Goal: Task Accomplishment & Management: Manage account settings

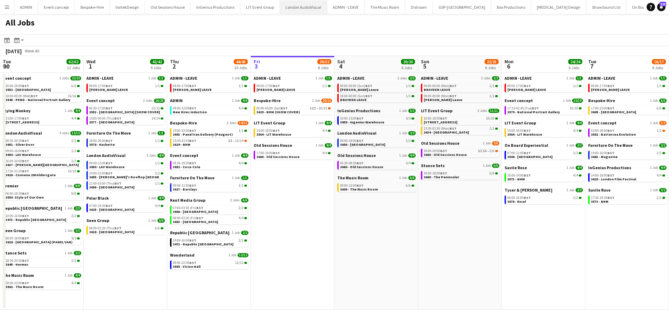
scroll to position [0, 167]
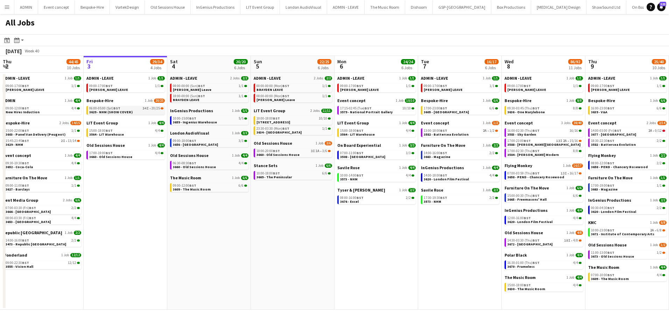
click at [139, 110] on div "06:00-05:00 (Sat) BST 34I • 20/25" at bounding box center [126, 108] width 74 height 3
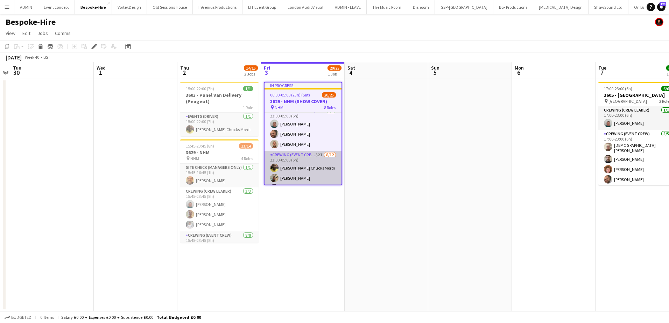
scroll to position [151, 0]
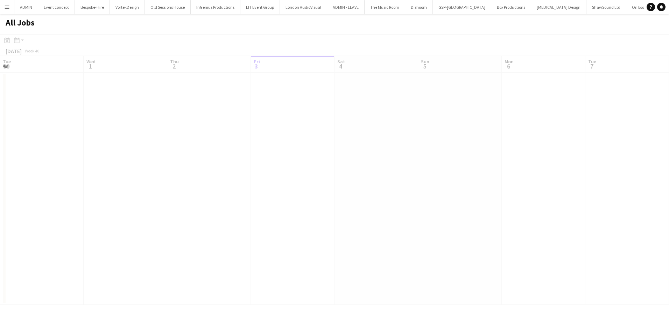
scroll to position [0, 167]
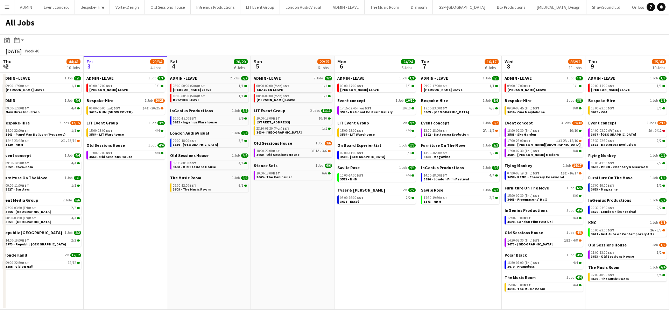
click at [6, 6] on app-icon "Menu" at bounding box center [7, 7] width 6 height 6
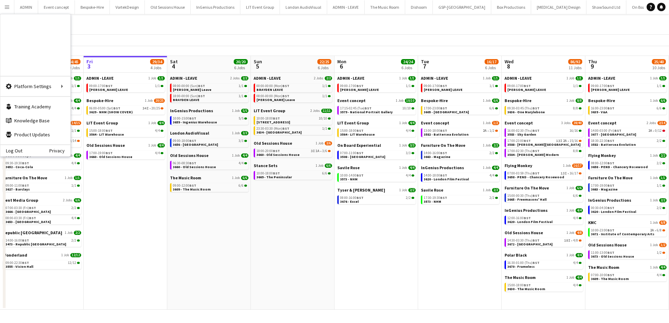
scroll to position [0, 0]
click at [97, 39] on link "My Workforce" at bounding box center [106, 38] width 70 height 14
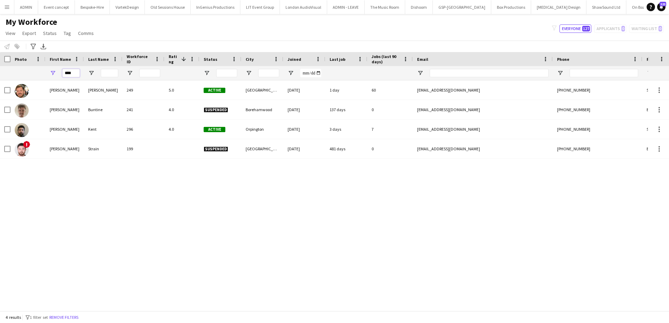
click at [67, 73] on input "****" at bounding box center [70, 73] width 17 height 8
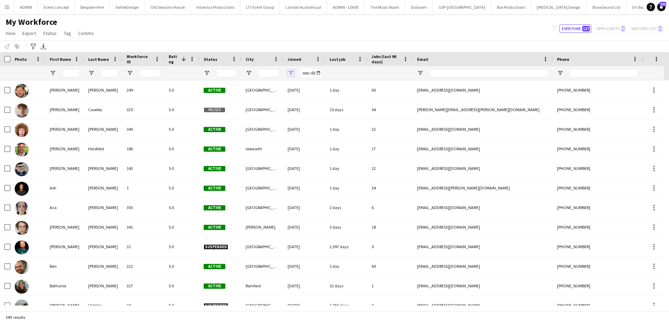
click at [291, 74] on span "Open Filter Menu" at bounding box center [290, 73] width 6 height 6
click at [296, 72] on div at bounding box center [304, 73] width 42 height 14
click at [291, 72] on span "Open Filter Menu" at bounding box center [290, 73] width 6 height 6
click at [306, 59] on div "Joined" at bounding box center [299, 59] width 25 height 10
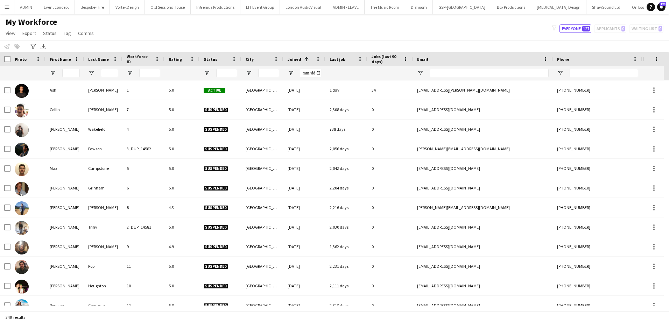
click at [305, 59] on span at bounding box center [306, 59] width 6 height 6
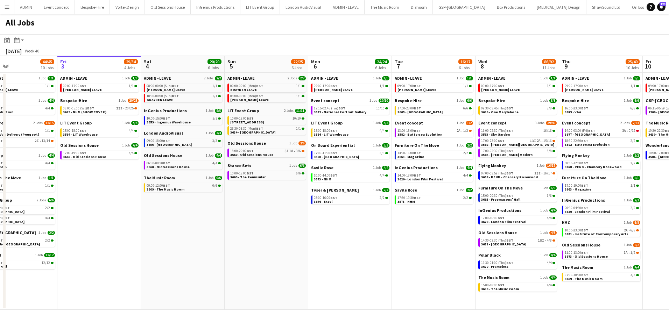
scroll to position [0, 194]
drag, startPoint x: 397, startPoint y: 246, endPoint x: 371, endPoint y: 245, distance: 26.6
click at [371, 245] on app-calendar-viewport "Tue 30 62/62 12 Jobs Wed 1 42/42 9 Jobs Thu 2 44/45 10 Jobs Fri 3 29/34 4 Jobs …" at bounding box center [334, 183] width 669 height 254
click at [109, 109] on div "06:00-05:00 (Sat) BST 33I • 20/25" at bounding box center [100, 108] width 74 height 3
click at [423, 134] on span "3582 - Battersea Evolution" at bounding box center [419, 134] width 45 height 5
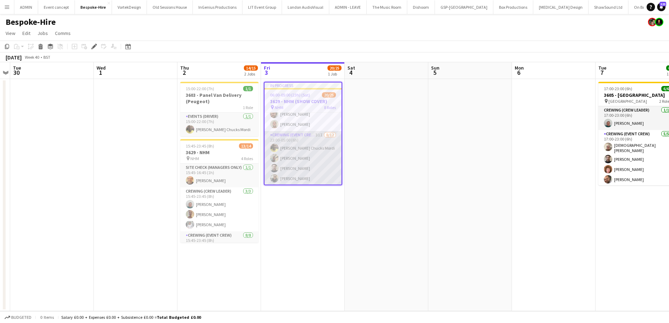
scroll to position [175, 0]
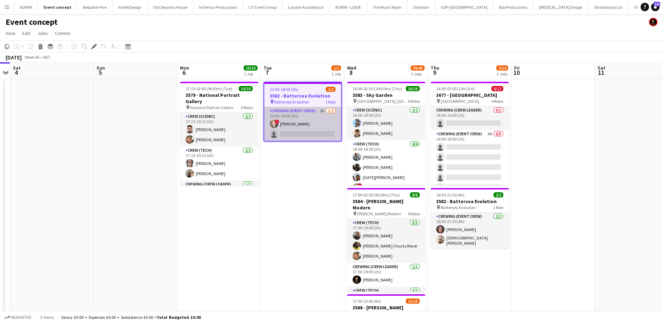
click at [291, 128] on app-card-role "Crewing (Event Crew) 2A 1/2 13:00-18:00 (5h) ! Calum Ward single-neutral-actions" at bounding box center [302, 124] width 77 height 34
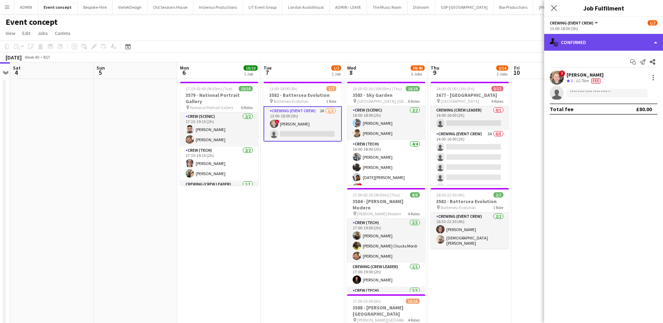
click at [649, 47] on div "single-neutral-actions-check-2 Confirmed" at bounding box center [603, 42] width 119 height 17
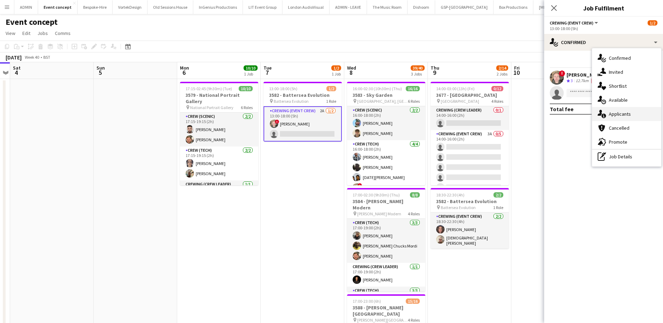
click at [625, 112] on span "Applicants" at bounding box center [620, 114] width 22 height 6
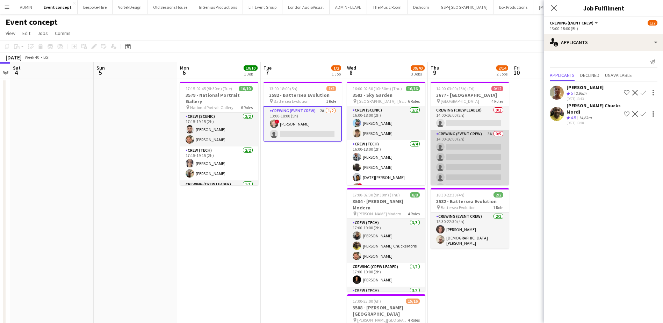
click at [486, 168] on app-card-role "Crewing (Event Crew) 3A 0/5 14:00-16:00 (2h) single-neutral-actions single-neut…" at bounding box center [470, 162] width 78 height 64
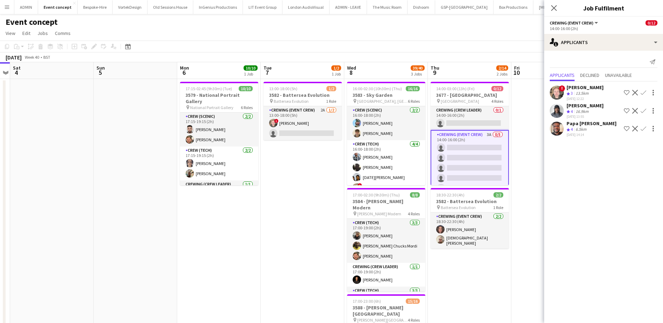
click at [645, 109] on app-icon "Confirm" at bounding box center [644, 111] width 6 height 6
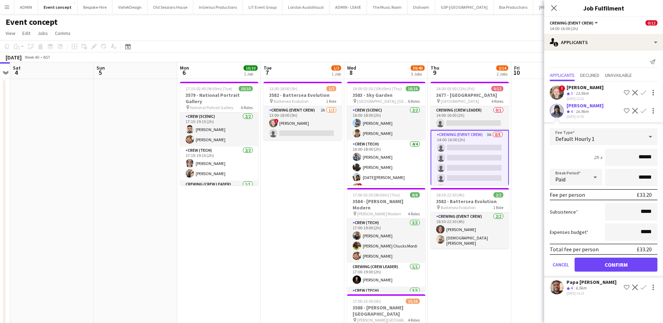
drag, startPoint x: 635, startPoint y: 155, endPoint x: 664, endPoint y: 157, distance: 28.8
click at [663, 157] on html "Menu Boards Boards Boards All jobs Status Workforce Workforce My Workforce Recr…" at bounding box center [331, 212] width 663 height 424
type input "***"
click at [631, 266] on button "Confirm" at bounding box center [616, 265] width 83 height 14
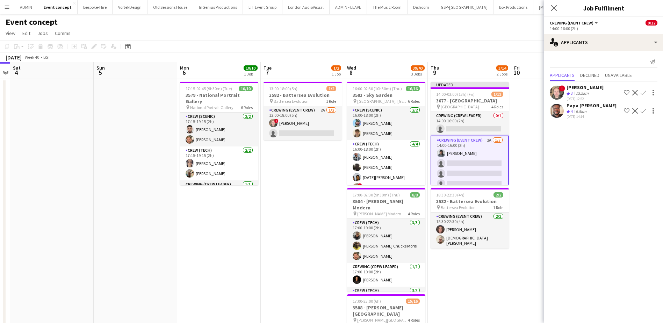
click at [643, 107] on button "Confirm" at bounding box center [643, 111] width 8 height 8
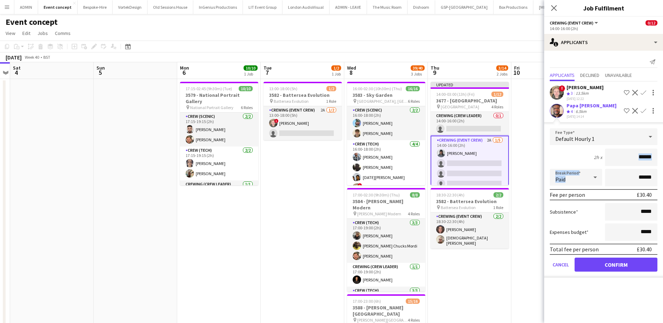
drag, startPoint x: 629, startPoint y: 166, endPoint x: 660, endPoint y: 165, distance: 31.5
click at [660, 165] on form "Fee Type Default Hourly 1 2h x ****** Break Period Paid ****** Fee per person £…" at bounding box center [603, 202] width 119 height 149
drag, startPoint x: 660, startPoint y: 165, endPoint x: 633, endPoint y: 152, distance: 30.2
click at [633, 152] on input "******" at bounding box center [631, 157] width 52 height 17
drag, startPoint x: 645, startPoint y: 156, endPoint x: 660, endPoint y: 157, distance: 15.8
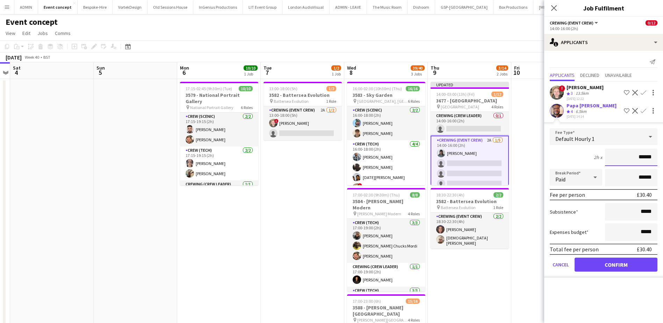
click at [660, 157] on form "Fee Type Default Hourly 1 2h x ****** Break Period Paid ****** Fee per person £…" at bounding box center [603, 202] width 119 height 149
type input "***"
drag, startPoint x: 614, startPoint y: 267, endPoint x: 616, endPoint y: 259, distance: 8.1
click at [614, 267] on button "Confirm" at bounding box center [616, 265] width 83 height 14
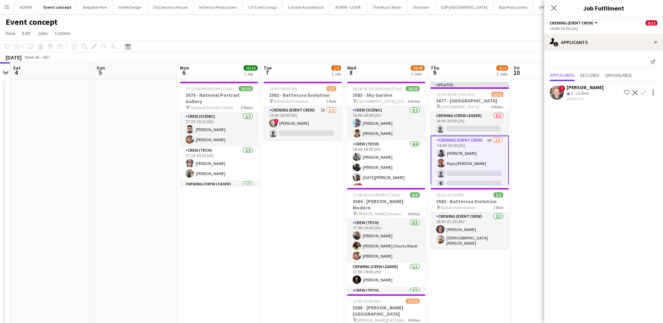
click at [643, 95] on app-icon "Confirm" at bounding box center [644, 93] width 6 height 6
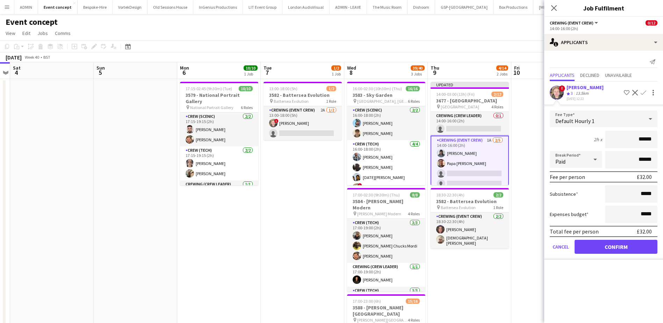
drag, startPoint x: 638, startPoint y: 139, endPoint x: 658, endPoint y: 141, distance: 19.6
click at [658, 141] on form "Fee Type Default Hourly 1 2h x ****** Break Period Paid ****** Fee per person £…" at bounding box center [603, 184] width 119 height 149
type input "***"
click at [609, 246] on button "Confirm" at bounding box center [616, 247] width 83 height 14
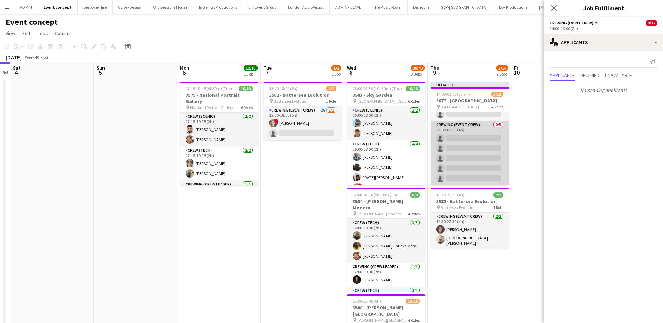
click at [487, 160] on app-card-role "Crewing (Event Crew) 0/5 23:00-03:00 (4h) single-neutral-actions single-neutral…" at bounding box center [470, 153] width 78 height 64
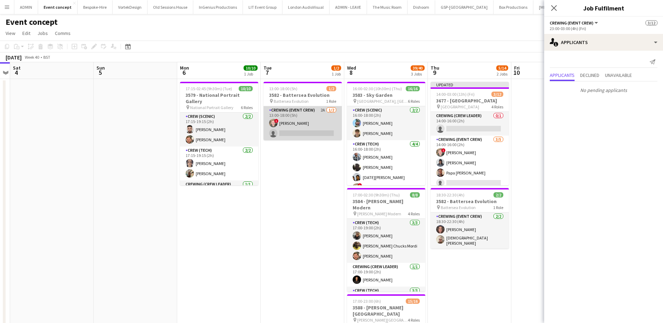
click at [337, 136] on app-card-role "Crewing (Event Crew) 2A 1/2 13:00-18:00 (5h) ! Calum Ward single-neutral-actions" at bounding box center [303, 123] width 78 height 34
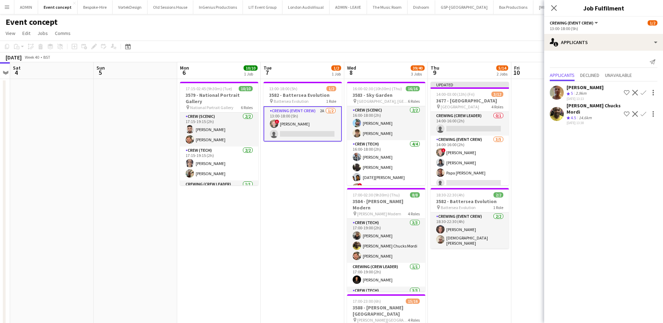
click at [646, 91] on app-icon "Confirm" at bounding box center [644, 93] width 6 height 6
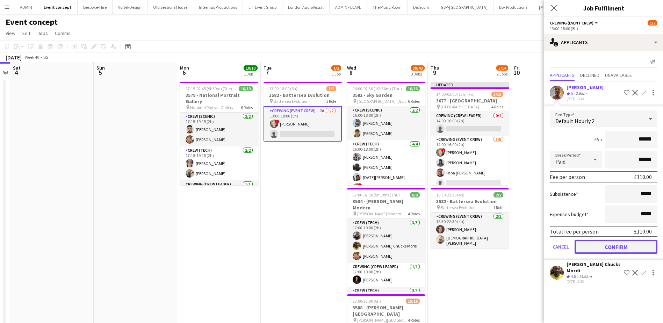
click at [620, 248] on button "Confirm" at bounding box center [616, 247] width 83 height 14
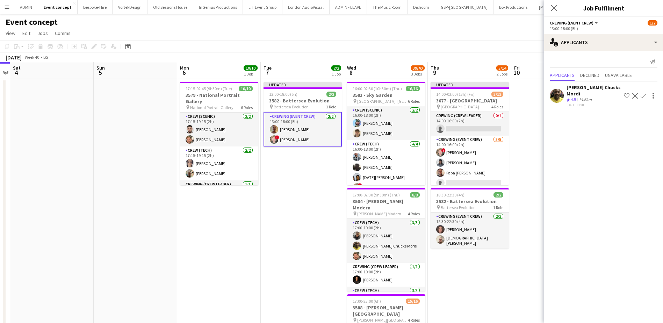
click at [303, 181] on app-date-cell "Updated 13:00-18:00 (5h) 2/2 3582 - Battersea Evolution pin Battersea Evolution…" at bounding box center [303, 245] width 84 height 333
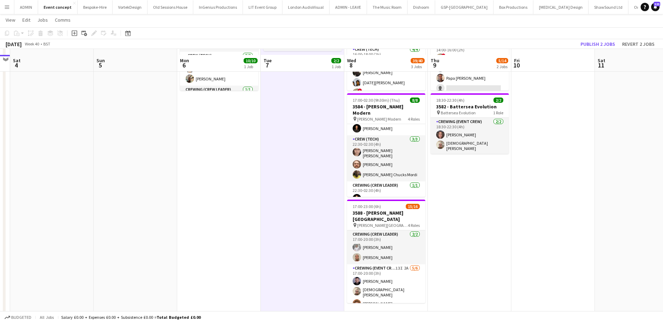
scroll to position [100, 0]
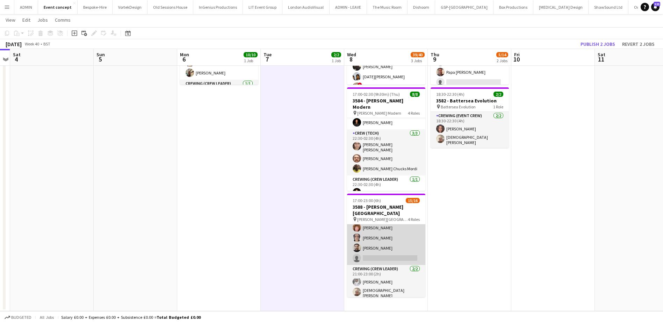
click at [397, 250] on app-card-role "Crewing (Event Crew) 13I 2A 5/6 17:00-20:00 (3h) Paul Fisk Christian Skinner Al…" at bounding box center [386, 226] width 78 height 77
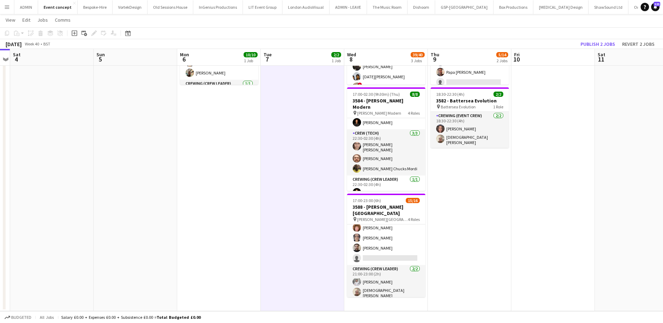
scroll to position [71, 0]
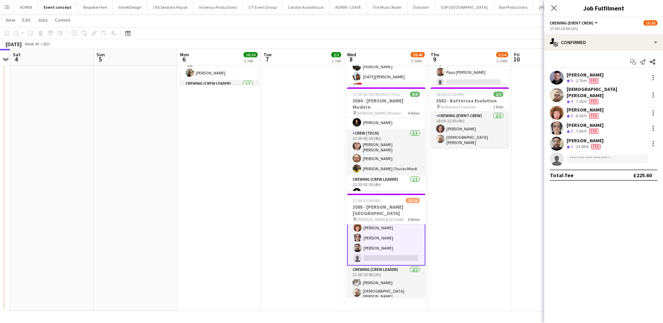
click at [624, 34] on app-options-switcher "Crewing (Event Crew) All roles Crewing (Event Crew) 15/16 17:00-20:00 (3h)" at bounding box center [603, 25] width 119 height 17
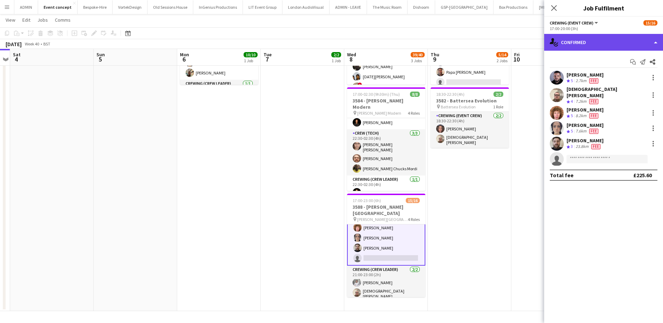
click at [626, 45] on div "single-neutral-actions-check-2 Confirmed" at bounding box center [603, 42] width 119 height 17
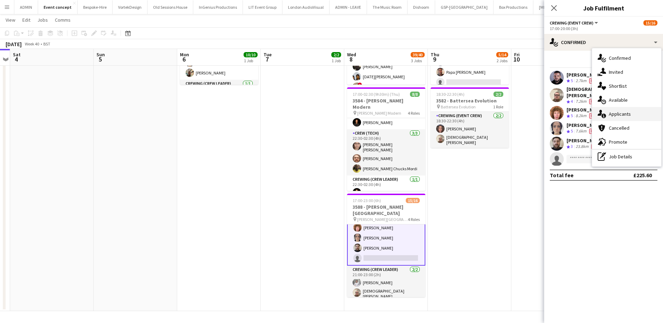
click at [635, 113] on div "single-neutral-actions-information Applicants" at bounding box center [626, 114] width 69 height 14
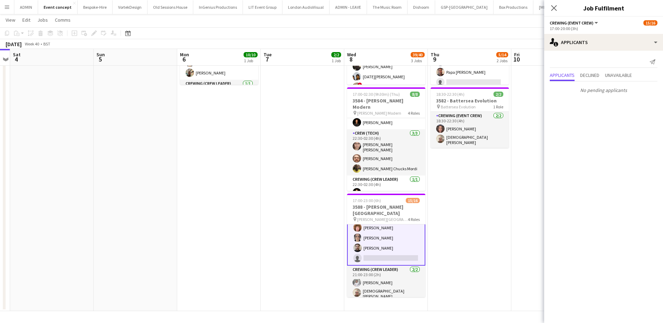
click at [491, 180] on app-date-cell "Updated 14:00-03:00 (13h) (Fri) 3/12 3677 - Somerset House pin Somerset House 4…" at bounding box center [470, 144] width 84 height 333
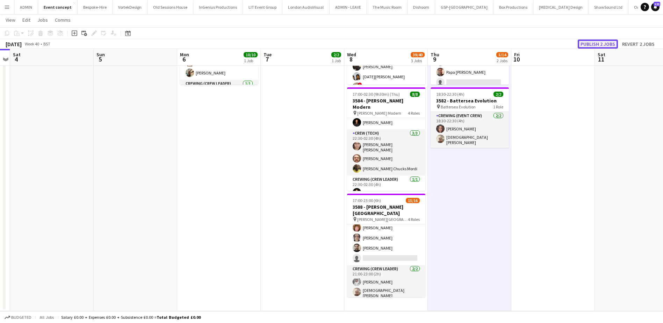
click at [609, 40] on button "Publish 2 jobs" at bounding box center [598, 44] width 40 height 9
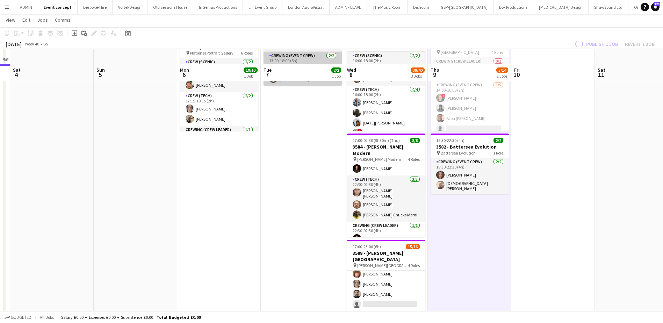
scroll to position [0, 0]
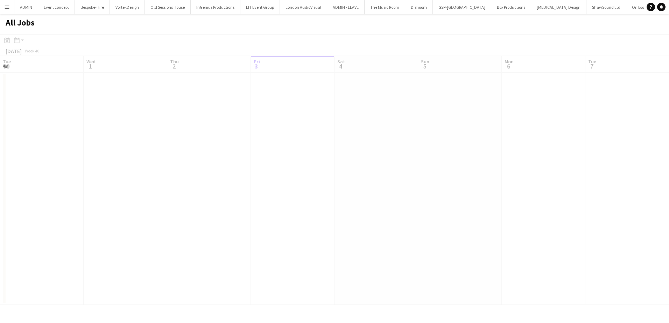
scroll to position [0, 167]
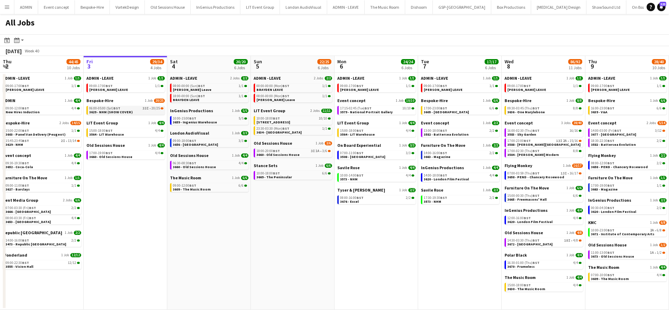
click at [123, 108] on div "06:00-05:00 (Sat) BST 33I • 20/25" at bounding box center [126, 108] width 74 height 3
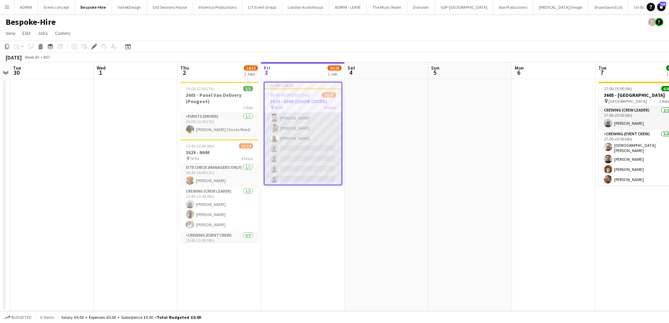
scroll to position [256, 0]
click at [306, 156] on app-card-role "Crewing (Event Crew) 31I 8/12 23:00-05:00 (6h) Alphonsus Chucks Mordi Stephon J…" at bounding box center [302, 119] width 77 height 135
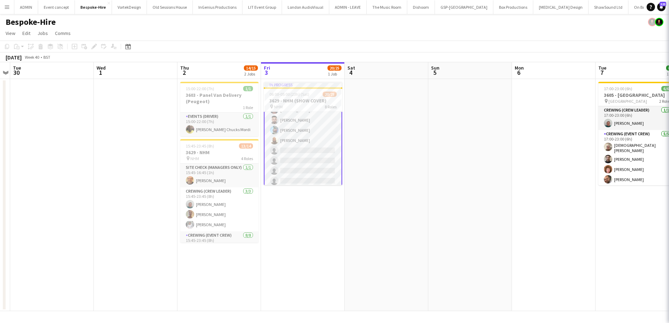
scroll to position [256, 0]
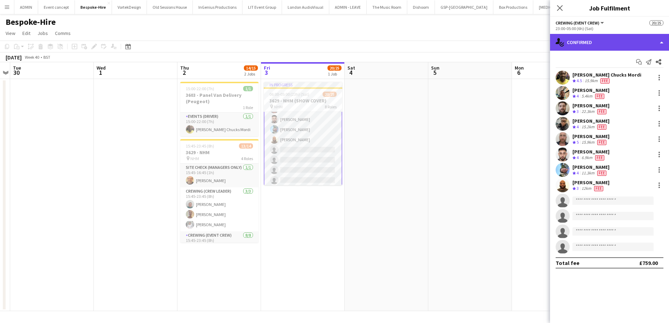
click at [601, 40] on div "single-neutral-actions-check-2 Confirmed" at bounding box center [609, 42] width 119 height 17
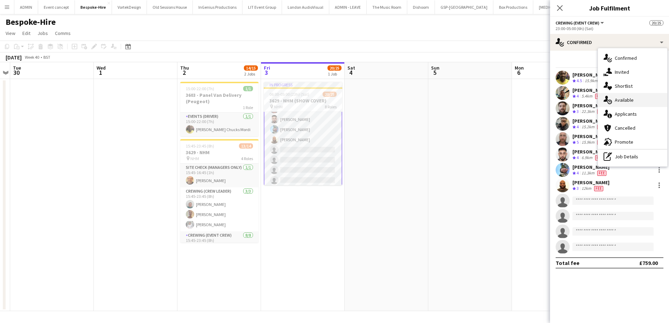
click at [625, 100] on span "Available" at bounding box center [623, 100] width 19 height 6
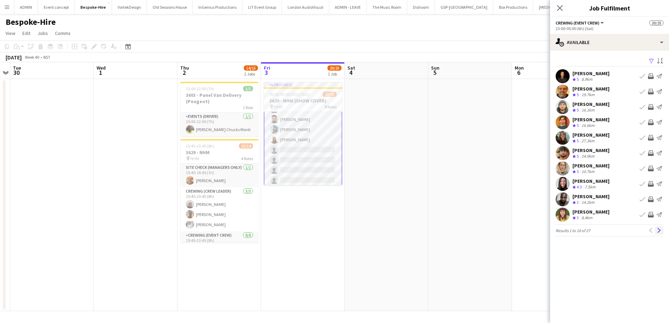
click at [660, 233] on app-icon "Next" at bounding box center [658, 230] width 5 height 5
click at [649, 91] on app-icon "Invite crew" at bounding box center [651, 92] width 6 height 6
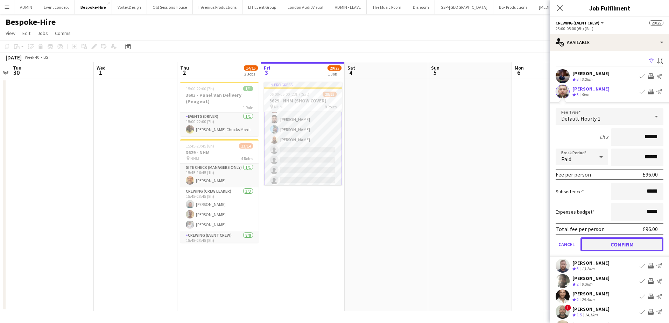
click at [628, 242] on button "Confirm" at bounding box center [621, 244] width 83 height 14
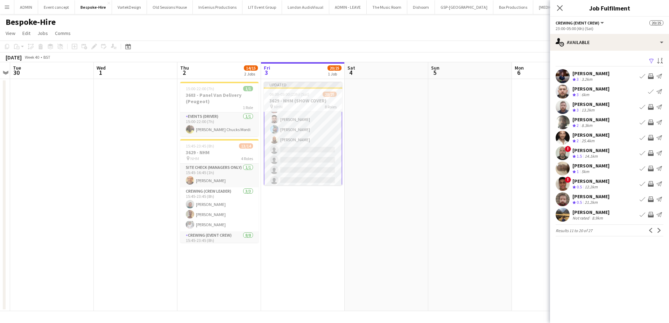
click at [650, 138] on app-icon "Invite crew" at bounding box center [651, 138] width 6 height 6
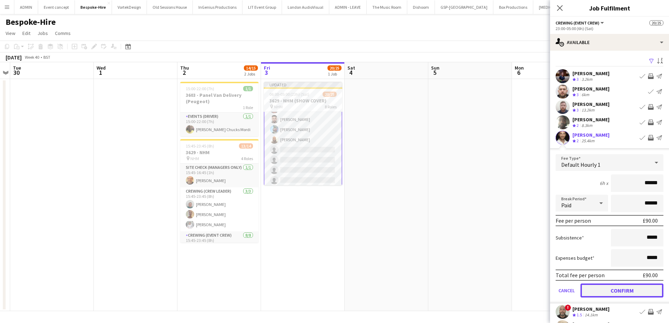
click at [624, 294] on button "Confirm" at bounding box center [621, 291] width 83 height 14
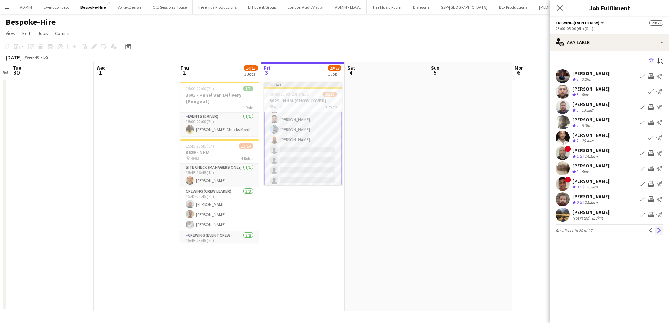
click at [660, 232] on app-icon "Next" at bounding box center [658, 230] width 5 height 5
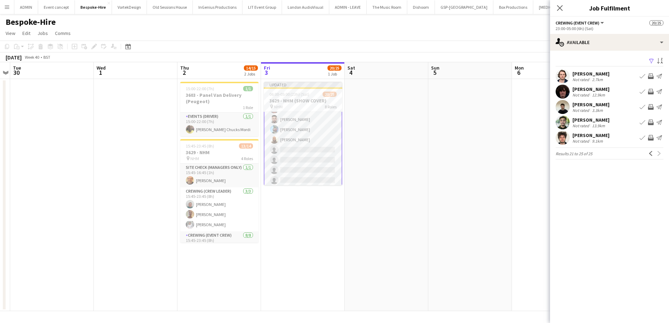
click at [650, 140] on app-icon "Invite crew" at bounding box center [651, 138] width 6 height 6
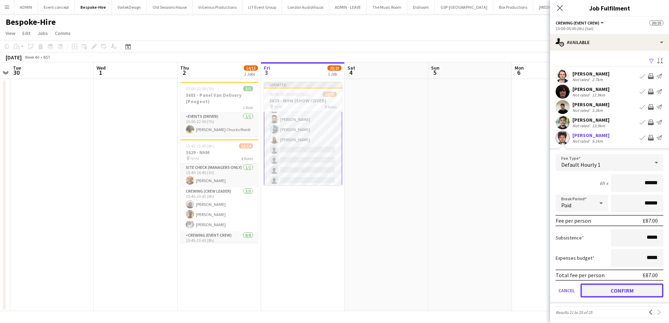
click at [609, 297] on button "Confirm" at bounding box center [621, 291] width 83 height 14
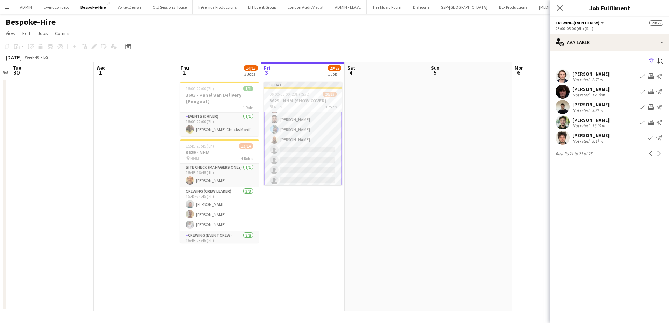
click at [650, 121] on app-icon "Invite crew" at bounding box center [651, 123] width 6 height 6
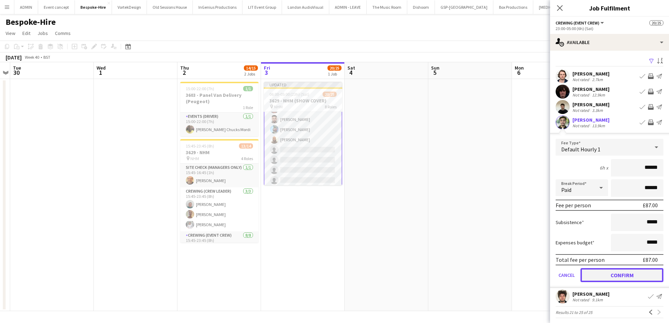
click at [625, 277] on button "Confirm" at bounding box center [621, 275] width 83 height 14
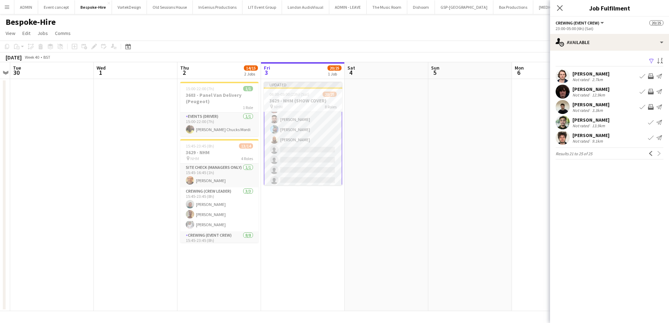
click at [651, 108] on app-icon "Invite crew" at bounding box center [651, 107] width 6 height 6
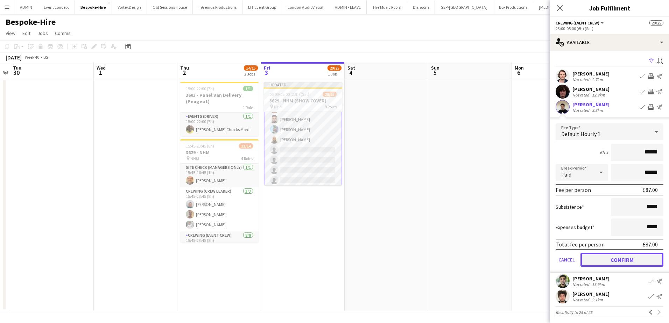
click at [623, 265] on button "Confirm" at bounding box center [621, 260] width 83 height 14
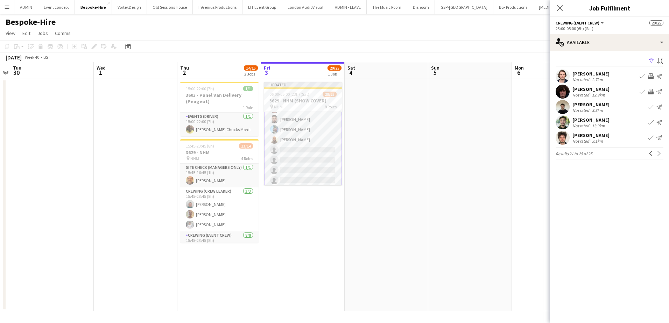
click at [651, 90] on app-icon "Invite crew" at bounding box center [651, 92] width 6 height 6
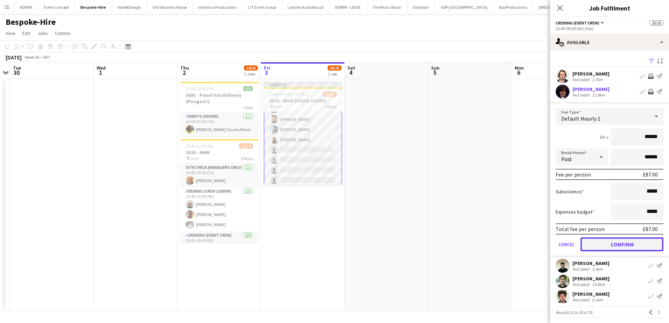
click at [629, 248] on button "Confirm" at bounding box center [621, 244] width 83 height 14
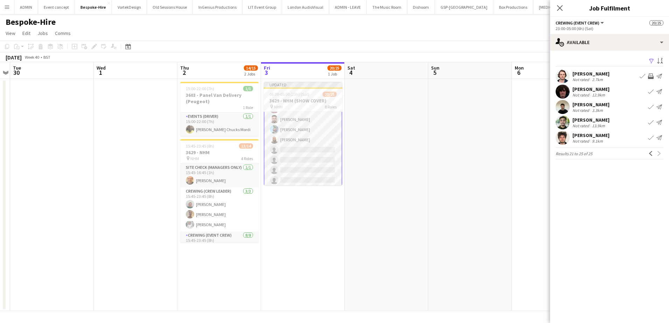
click at [478, 187] on app-date-cell at bounding box center [470, 195] width 84 height 232
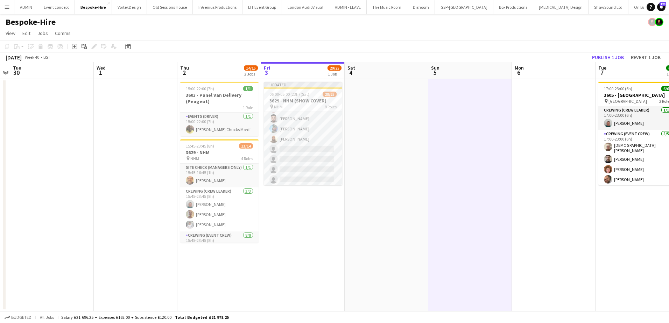
scroll to position [256, 0]
click at [605, 58] on button "Publish 1 job" at bounding box center [607, 57] width 37 height 9
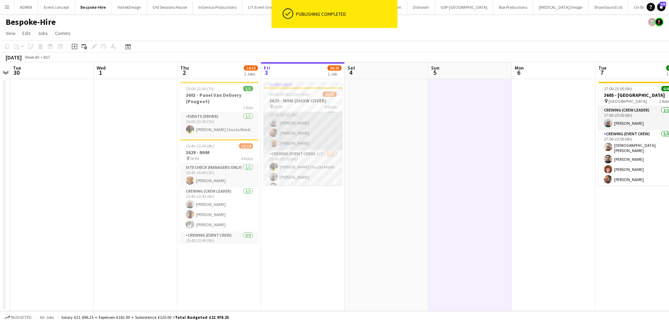
scroll to position [151, 0]
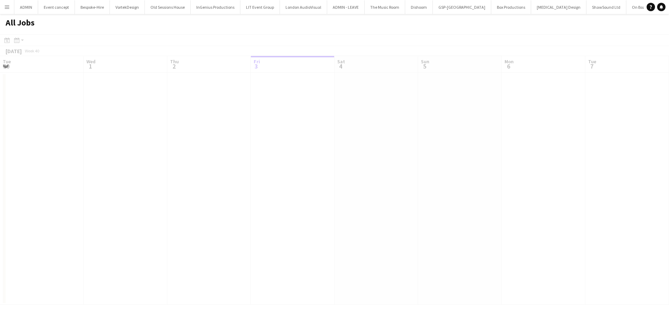
scroll to position [0, 167]
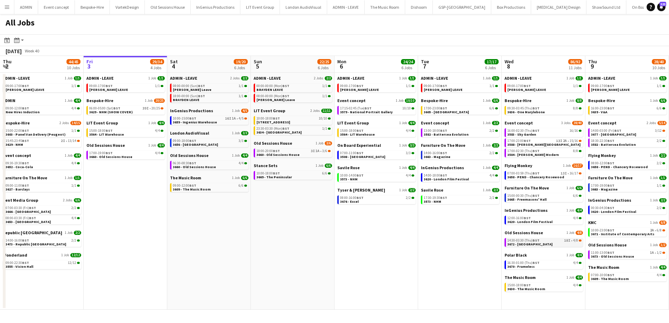
click at [542, 244] on span "3672 - [GEOGRAPHIC_DATA]" at bounding box center [529, 244] width 45 height 5
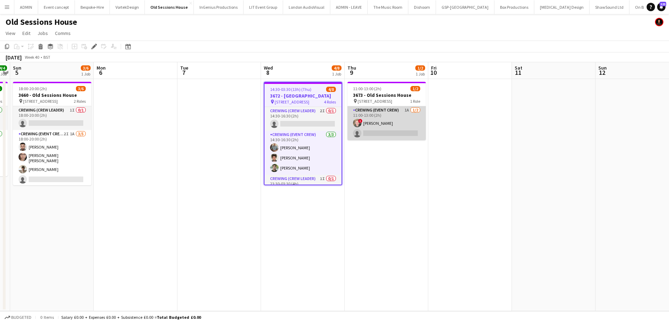
click at [365, 128] on app-card-role "Crewing (Event Crew) 1A [DATE] 11:00-13:00 (2h) ! [PERSON_NAME] single-neutral-…" at bounding box center [386, 123] width 78 height 34
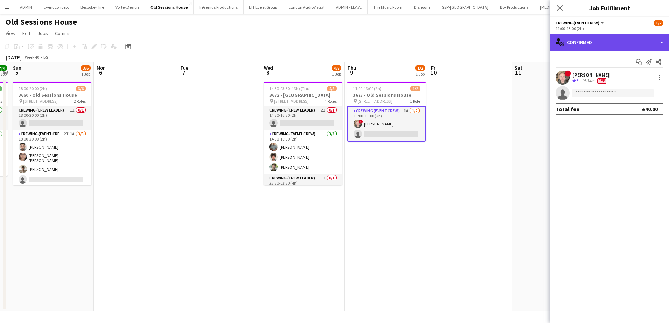
click at [636, 41] on div "single-neutral-actions-check-2 Confirmed" at bounding box center [609, 42] width 119 height 17
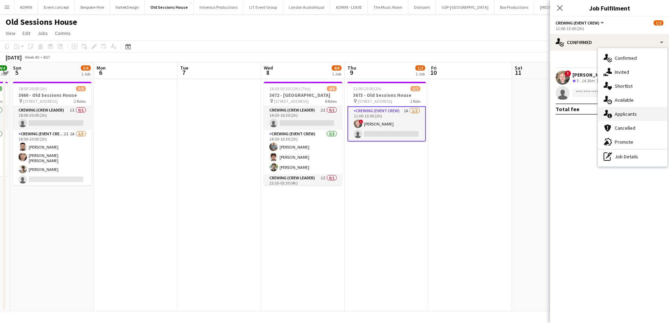
click at [632, 110] on div "single-neutral-actions-information Applicants" at bounding box center [632, 114] width 69 height 14
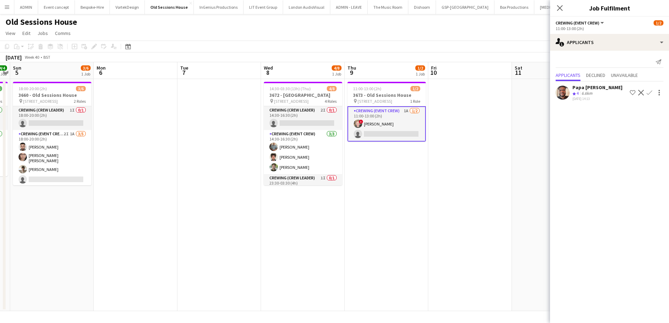
click at [649, 92] on app-icon "Confirm" at bounding box center [649, 93] width 6 height 6
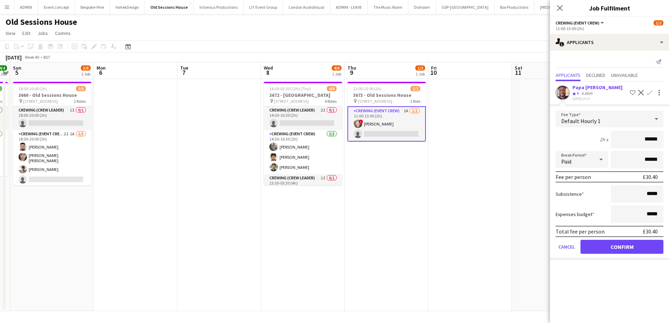
drag, startPoint x: 636, startPoint y: 144, endPoint x: 667, endPoint y: 144, distance: 31.5
click at [667, 144] on form "Fee Type Default Hourly 1 2h x ****** Break Period Paid ****** Fee per person £…" at bounding box center [609, 184] width 119 height 149
type input "***"
click at [623, 249] on button "Confirm" at bounding box center [621, 247] width 83 height 14
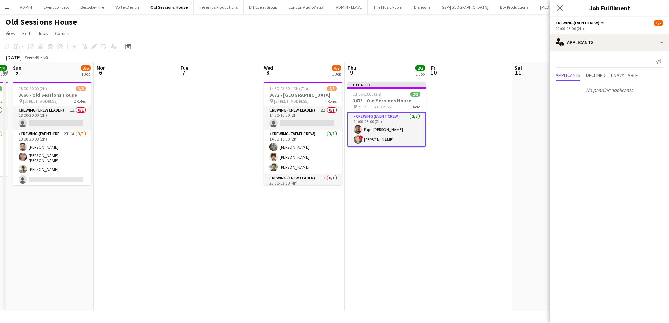
drag, startPoint x: 484, startPoint y: 178, endPoint x: 505, endPoint y: 153, distance: 32.2
click at [484, 177] on app-date-cell at bounding box center [470, 195] width 84 height 232
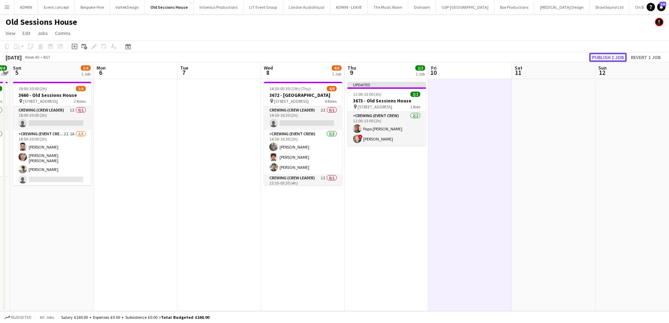
click at [603, 57] on button "Publish 1 job" at bounding box center [607, 57] width 37 height 9
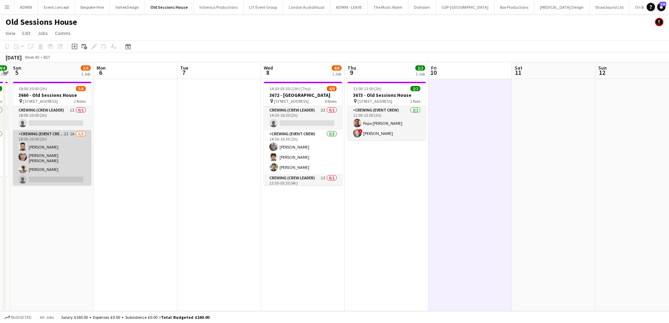
click at [51, 170] on app-card-role "Crewing (Event Crew) 2I 1A 3/5 18:00-20:00 (2h) Caleb Caffoor Ells Jones Nasos …" at bounding box center [52, 163] width 78 height 66
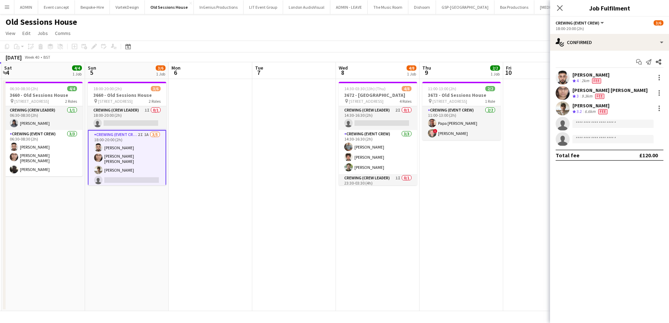
drag, startPoint x: 287, startPoint y: 173, endPoint x: 362, endPoint y: 178, distance: 75.3
click at [362, 178] on app-calendar-viewport "Thu 2 Fri 3 4/4 1 Job Sat 4 4/4 1 Job Sun 5 3/6 1 Job Mon 6 Tue 7 Wed 8 4/8 1 J…" at bounding box center [334, 186] width 669 height 249
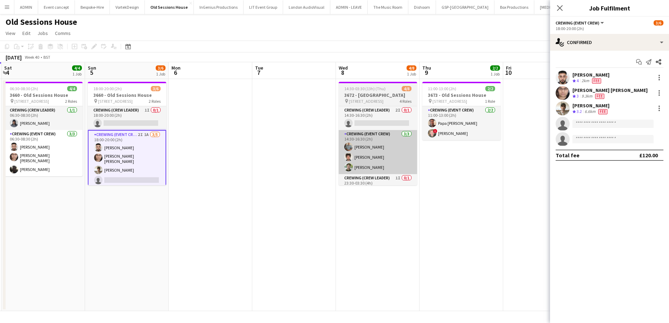
scroll to position [0, 165]
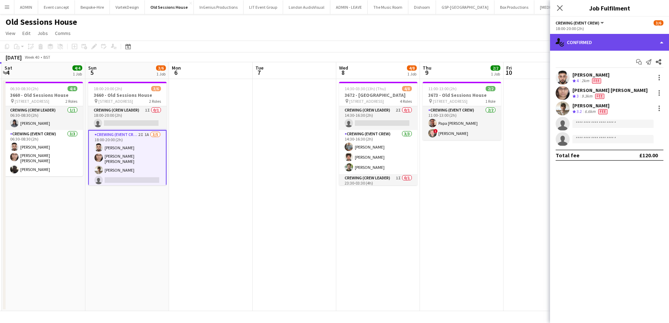
click at [651, 48] on div "single-neutral-actions-check-2 Confirmed" at bounding box center [609, 42] width 119 height 17
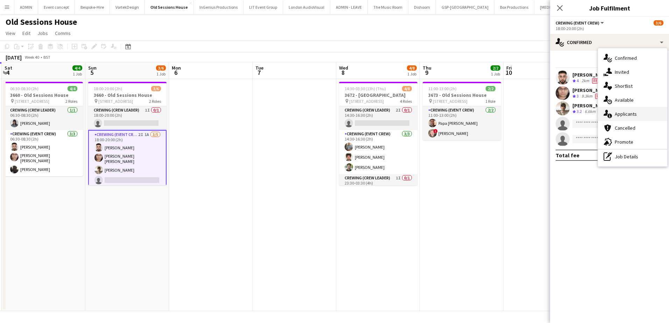
click at [631, 116] on span "Applicants" at bounding box center [625, 114] width 22 height 6
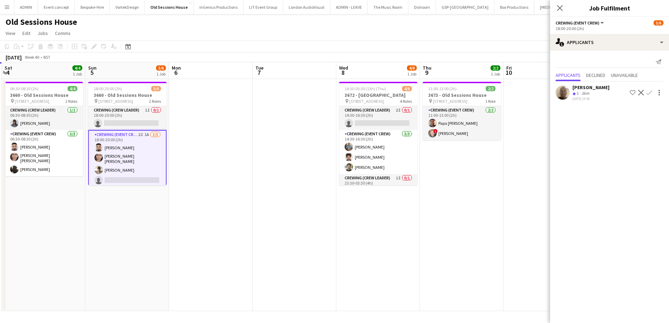
click at [250, 116] on app-date-cell at bounding box center [211, 195] width 84 height 232
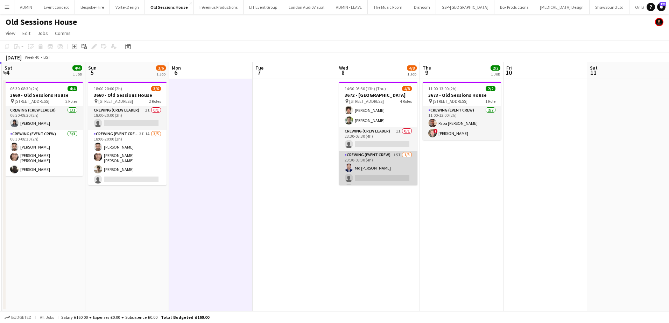
scroll to position [59, 0]
click at [390, 169] on app-card-role "Crewing (Event Crew) 15I 1/3 23:30-03:30 (4h) Md Mosabbit Hridoy single-neutral…" at bounding box center [378, 163] width 78 height 44
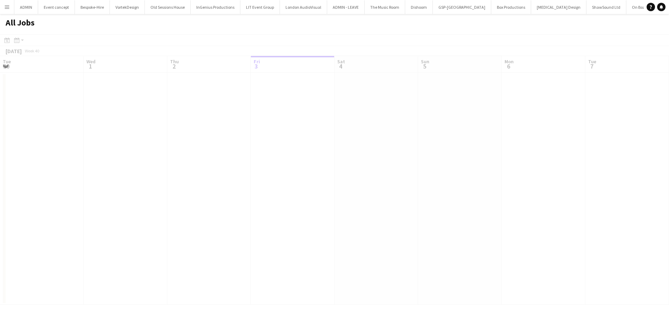
scroll to position [0, 167]
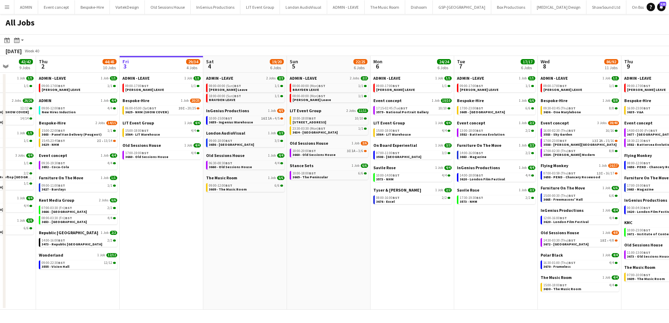
drag, startPoint x: 145, startPoint y: 189, endPoint x: 184, endPoint y: 156, distance: 51.1
click at [184, 159] on app-calendar-viewport "Mon 29 30/30 7 Jobs Tue 30 62/62 12 Jobs Wed 1 42/42 9 Jobs Thu 2 44/45 10 Jobs…" at bounding box center [334, 183] width 669 height 254
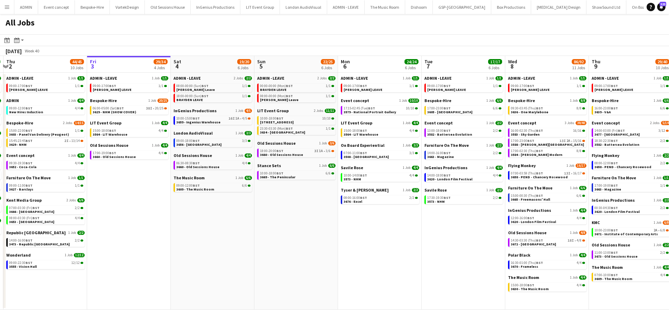
scroll to position [0, 163]
drag, startPoint x: 149, startPoint y: 192, endPoint x: 153, endPoint y: 193, distance: 3.9
click at [153, 193] on app-calendar-viewport "Tue 30 62/62 12 Jobs Wed 1 42/42 9 Jobs Thu 2 44/45 10 Jobs Fri 3 29/34 4 Jobs …" at bounding box center [334, 183] width 669 height 254
click at [133, 111] on span "3629 - NHM (SHOW COVER)" at bounding box center [114, 112] width 43 height 5
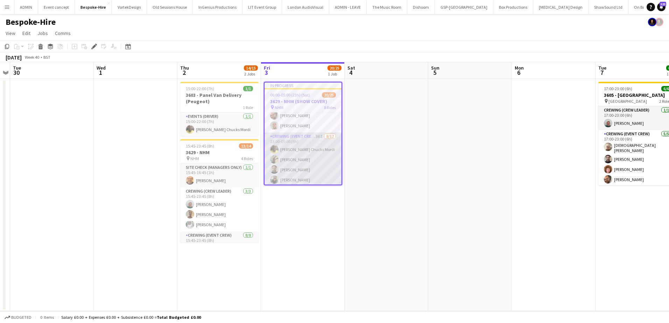
scroll to position [175, 0]
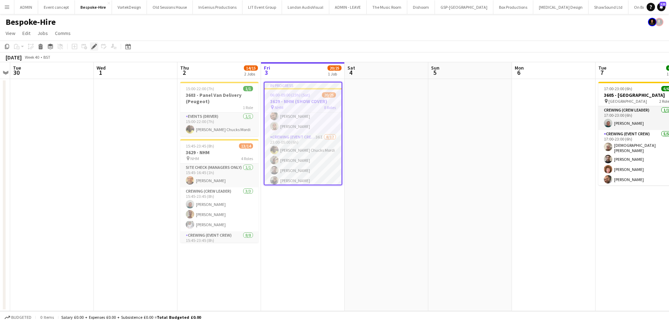
click at [93, 49] on icon "Edit" at bounding box center [94, 47] width 6 height 6
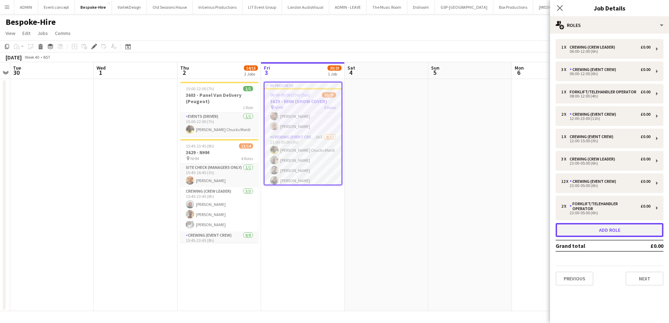
click at [582, 227] on button "Add role" at bounding box center [609, 230] width 108 height 14
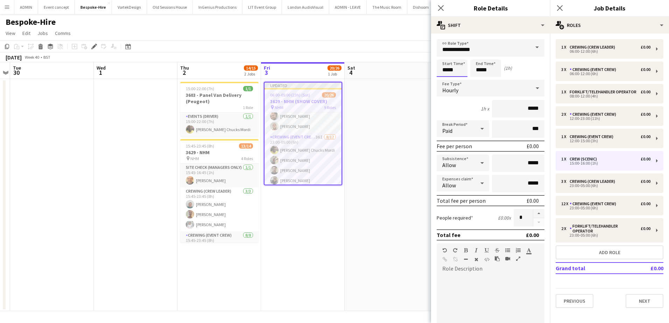
click at [449, 70] on input "*****" at bounding box center [451, 67] width 31 height 17
type input "*****"
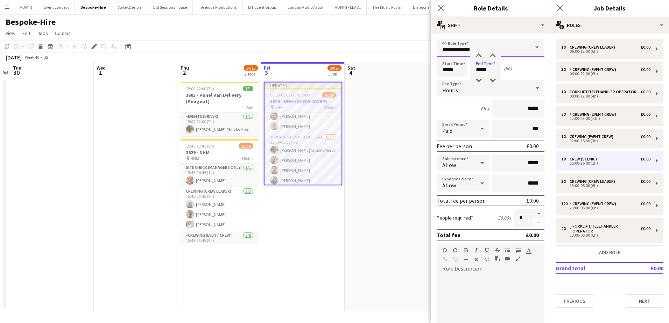
click at [507, 51] on input "**********" at bounding box center [490, 47] width 108 height 17
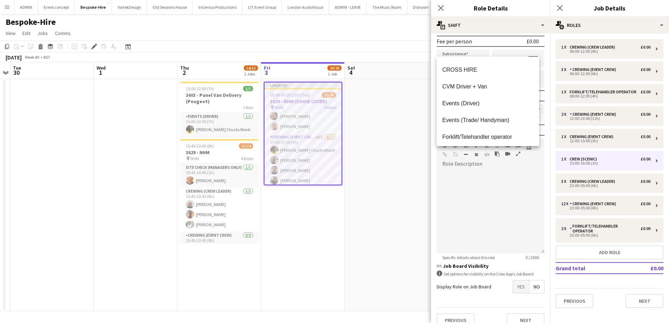
scroll to position [113, 0]
click at [473, 71] on span "CROSS HIRE" at bounding box center [487, 72] width 91 height 7
type input "**********"
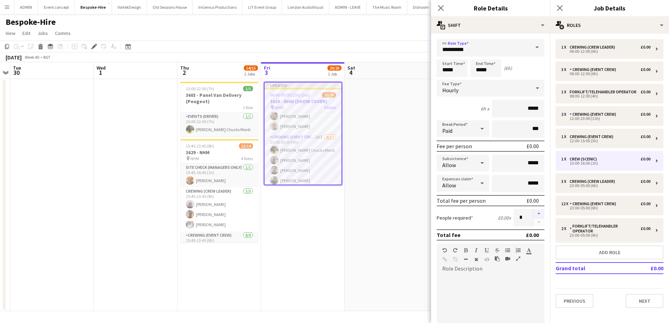
click at [534, 216] on button "button" at bounding box center [538, 213] width 11 height 9
type input "*"
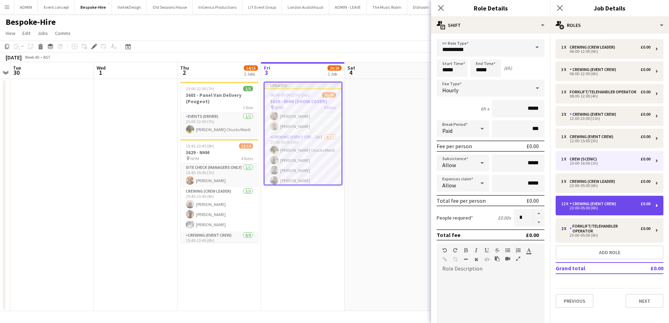
click at [593, 209] on div "23:00-05:00 (6h)" at bounding box center [605, 207] width 89 height 3
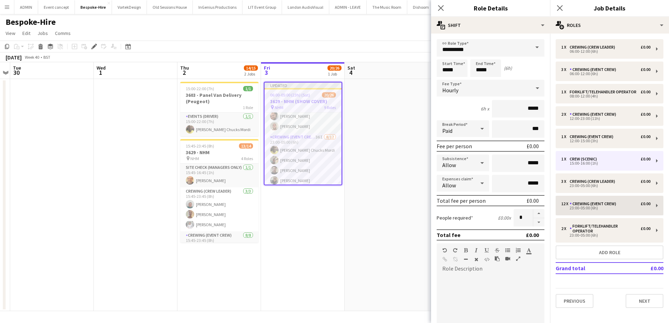
type input "**********"
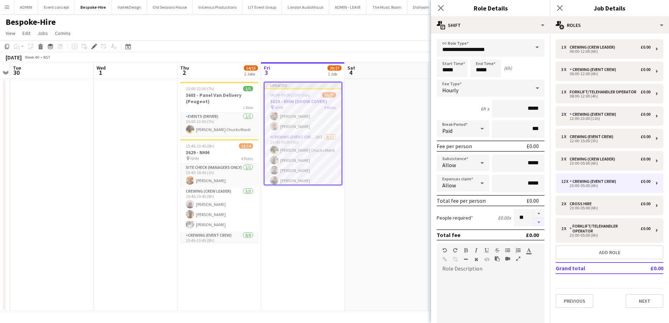
click at [533, 222] on button "button" at bounding box center [538, 222] width 11 height 9
type input "**"
click at [390, 155] on app-date-cell at bounding box center [386, 195] width 84 height 232
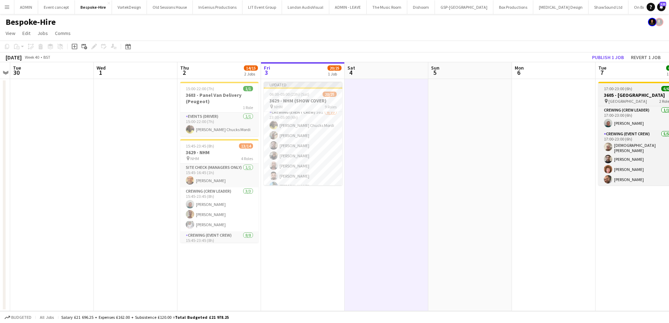
scroll to position [198, 0]
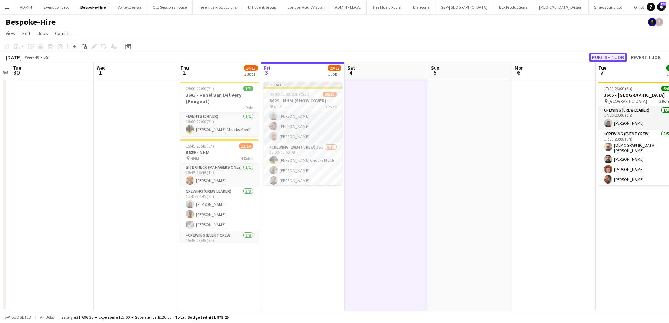
click at [607, 59] on button "Publish 1 job" at bounding box center [607, 57] width 37 height 9
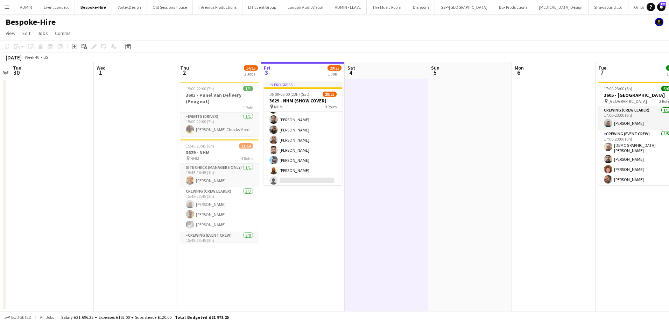
scroll to position [303, 0]
click at [381, 151] on app-date-cell at bounding box center [386, 195] width 84 height 232
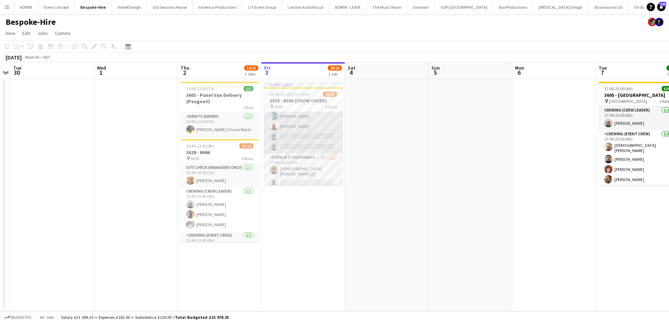
drag, startPoint x: 305, startPoint y: 148, endPoint x: 312, endPoint y: 140, distance: 11.4
click at [305, 148] on app-card-role "Crewing (Event Crew) 36I 8/10 23:00-05:00 (6h) Alphonsus Chucks Mordi Stephon J…" at bounding box center [303, 95] width 78 height 115
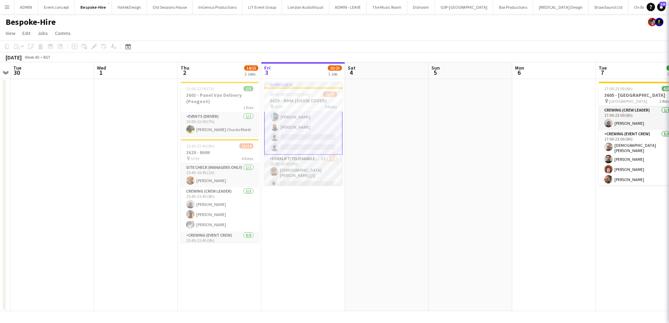
scroll to position [303, 0]
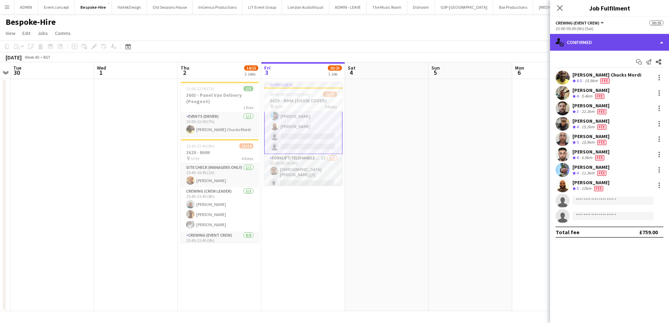
click at [621, 47] on div "single-neutral-actions-check-2 Confirmed" at bounding box center [609, 42] width 119 height 17
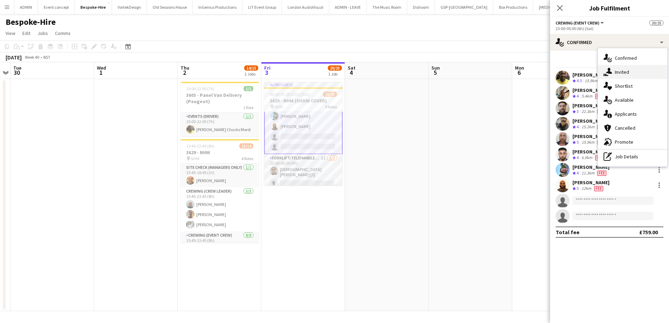
click at [621, 72] on span "Invited" at bounding box center [621, 72] width 14 height 6
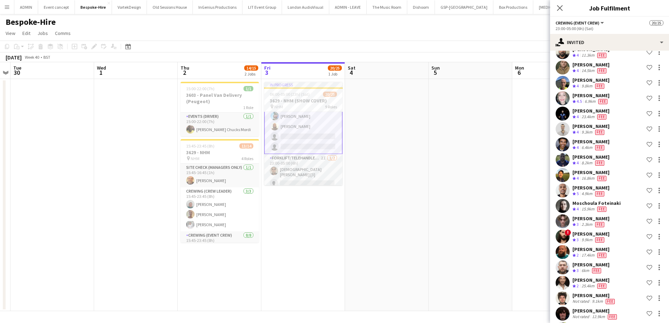
scroll to position [348, 0]
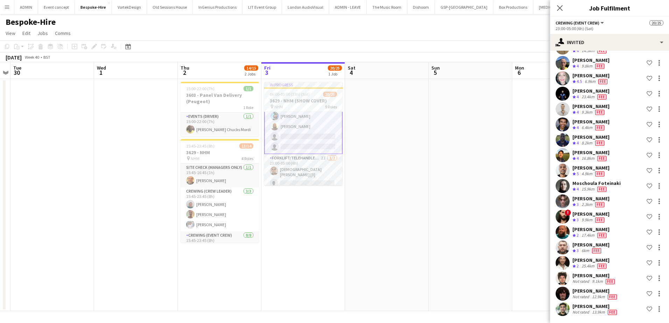
click at [357, 144] on app-date-cell at bounding box center [387, 195] width 84 height 232
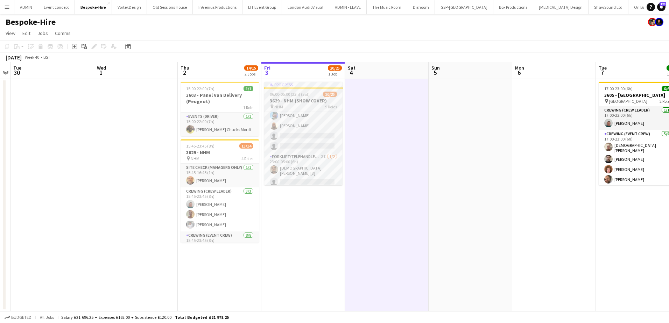
scroll to position [303, 0]
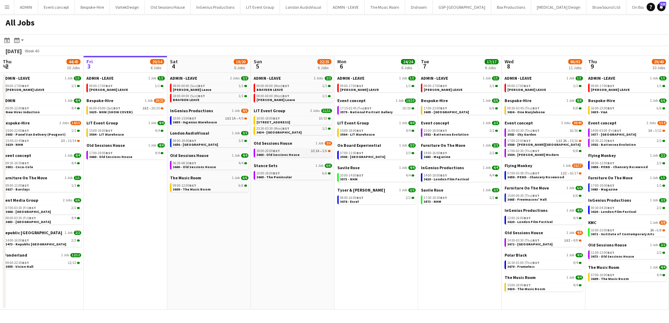
click at [304, 153] on link "18:00-20:00 BST 3I 1A • 3/6 3660 - [GEOGRAPHIC_DATA]" at bounding box center [293, 153] width 74 height 8
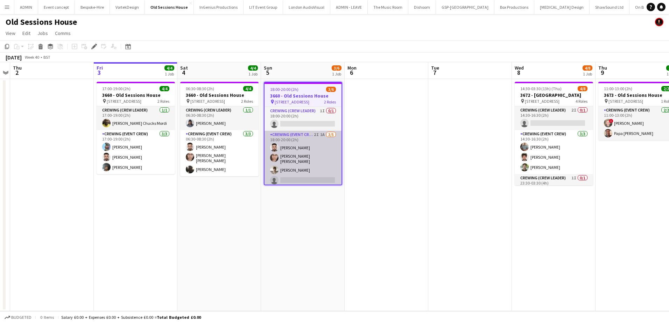
click at [309, 173] on app-card-role "Crewing (Event Crew) 2I 1A [DATE] 18:00-20:00 (2h) [PERSON_NAME] [PERSON_NAME] …" at bounding box center [302, 164] width 77 height 66
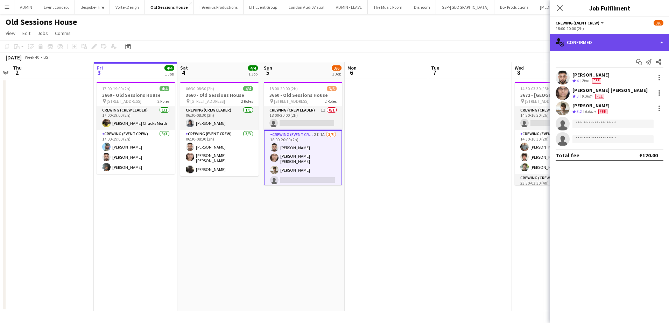
click at [621, 44] on div "single-neutral-actions-check-2 Confirmed" at bounding box center [609, 42] width 119 height 17
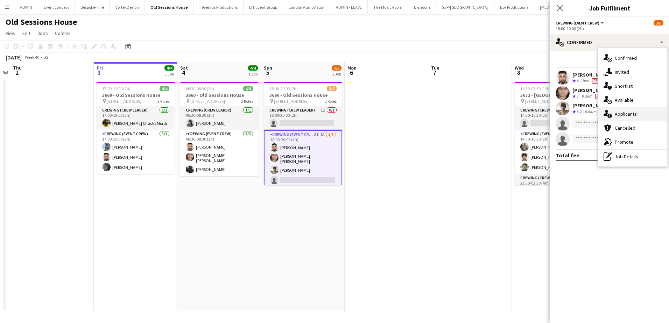
click at [627, 111] on span "Applicants" at bounding box center [625, 114] width 22 height 6
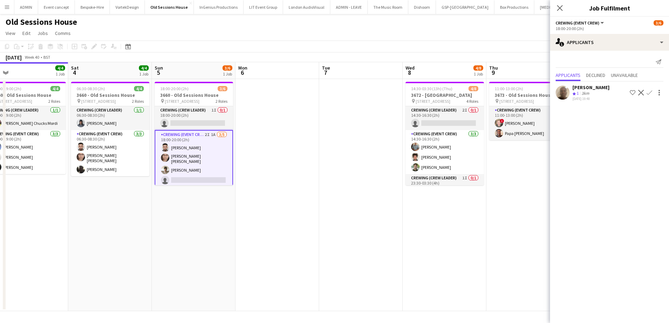
scroll to position [0, 273]
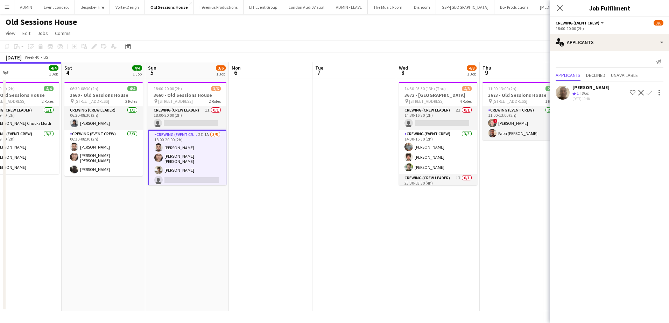
drag, startPoint x: 430, startPoint y: 156, endPoint x: 322, endPoint y: 157, distance: 107.7
click at [322, 157] on app-calendar-viewport "Tue 30 Wed 1 Thu 2 Fri 3 4/4 1 Job Sat 4 4/4 1 Job Sun 5 3/6 1 Job Mon 6 Tue 7 …" at bounding box center [334, 186] width 669 height 249
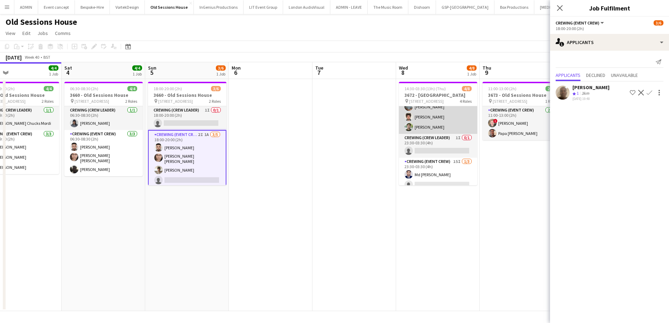
scroll to position [59, 0]
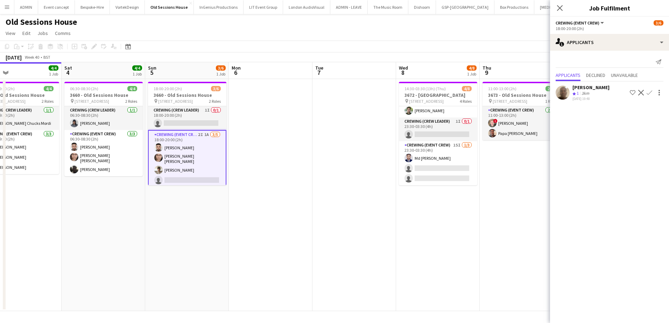
click at [648, 92] on app-icon "Confirm" at bounding box center [649, 93] width 6 height 6
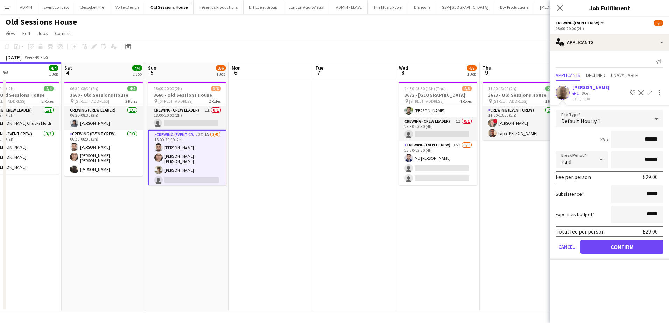
click at [329, 159] on app-date-cell at bounding box center [354, 195] width 84 height 232
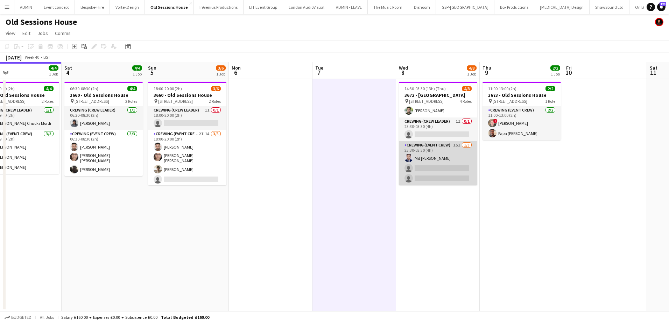
click at [454, 172] on app-card-role "Crewing (Event Crew) 15I 1/3 23:30-03:30 (4h) Md Mosabbit Hridoy single-neutral…" at bounding box center [438, 163] width 78 height 44
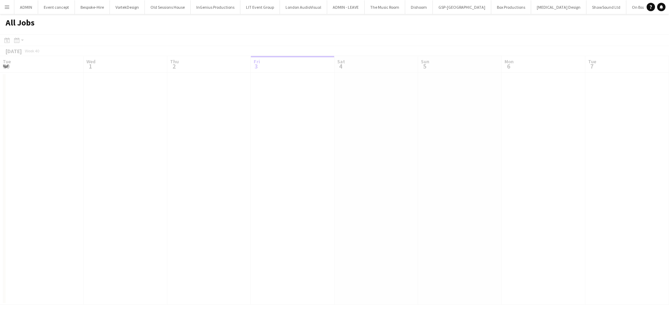
scroll to position [0, 167]
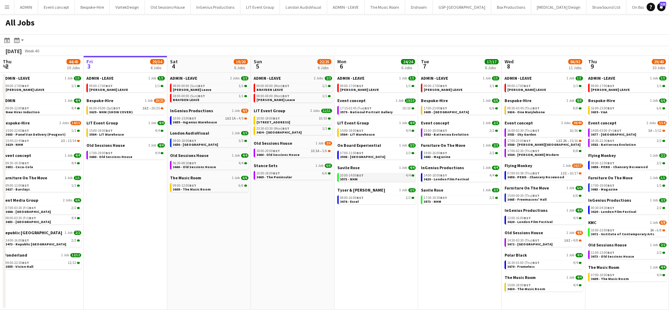
click at [363, 180] on link "10:00-14:00 BST 4/4 3573 - NHM" at bounding box center [377, 177] width 74 height 8
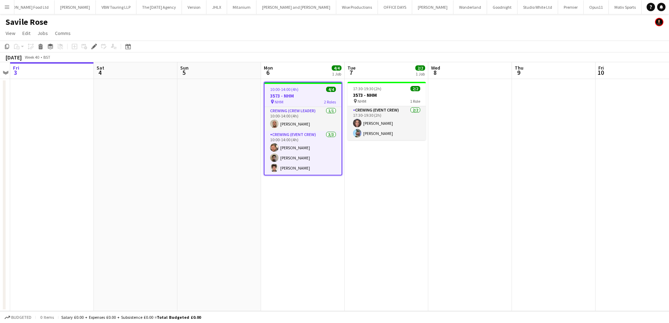
scroll to position [0, 695]
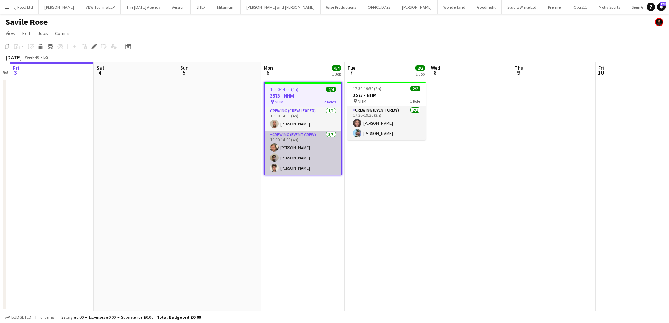
click at [313, 162] on app-card-role "Crewing (Event Crew) 3/3 10:00-14:00 (4h) Adam McCarter Adam Kent Emanuel Stefa…" at bounding box center [302, 153] width 77 height 44
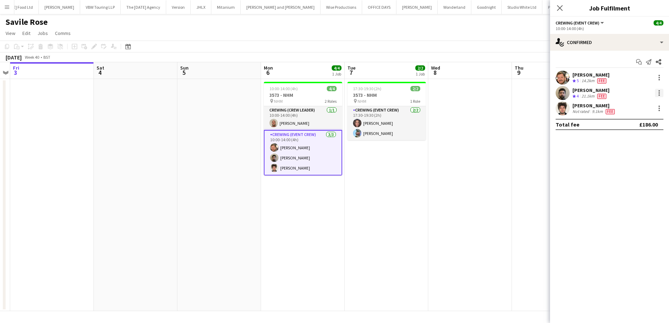
click at [659, 91] on div at bounding box center [658, 90] width 1 height 1
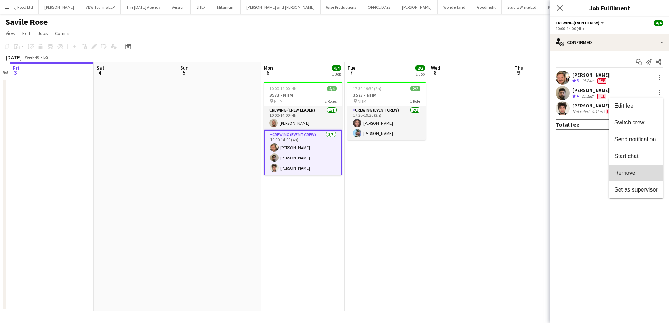
click at [632, 171] on span "Remove" at bounding box center [624, 173] width 21 height 6
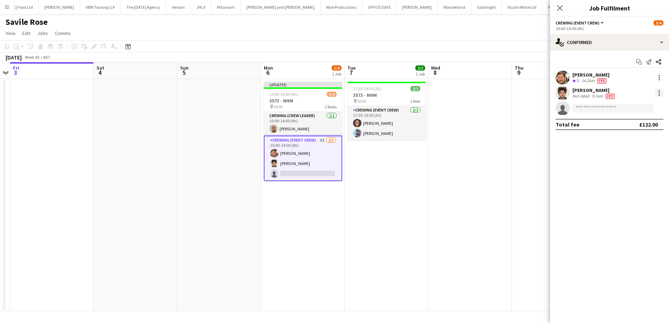
click at [657, 93] on div at bounding box center [659, 93] width 8 height 8
click at [629, 174] on span "Remove" at bounding box center [624, 173] width 21 height 6
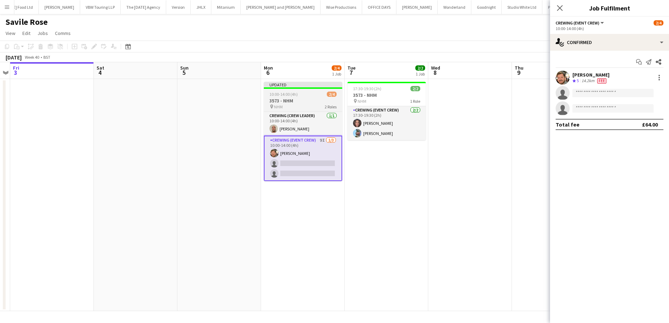
click at [293, 98] on h3 "3573 - NHM" at bounding box center [303, 101] width 78 height 6
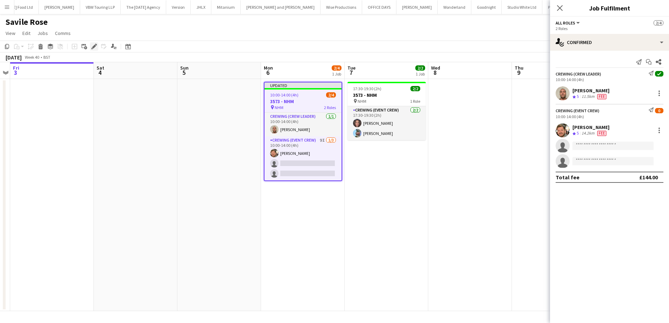
click at [96, 48] on icon "Edit" at bounding box center [94, 47] width 6 height 6
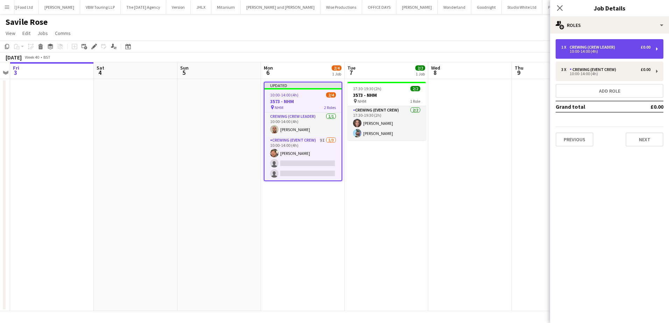
click at [599, 49] on div "Crewing (Crew Leader)" at bounding box center [593, 47] width 48 height 5
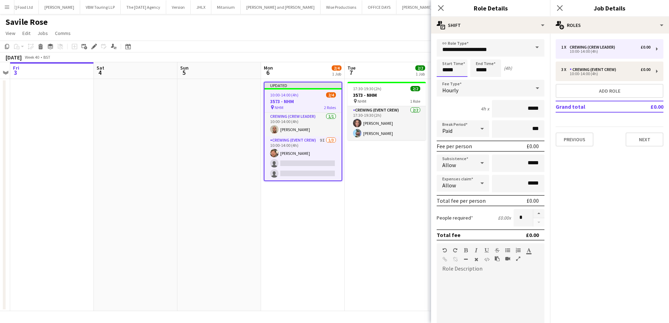
click at [454, 72] on input "*****" at bounding box center [451, 67] width 31 height 17
click at [476, 70] on input "*****" at bounding box center [485, 67] width 31 height 17
click at [480, 79] on div at bounding box center [478, 80] width 14 height 7
type input "*****"
click at [480, 79] on div at bounding box center [478, 80] width 14 height 7
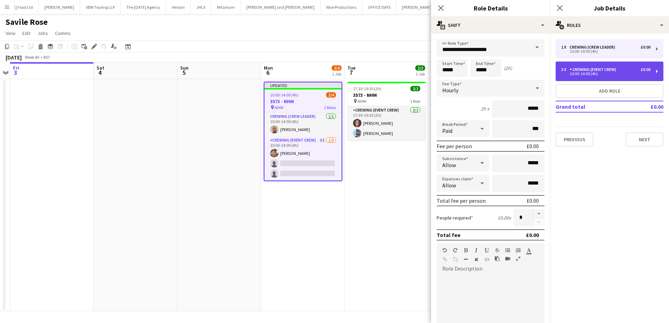
click at [580, 67] on div "3 x Crewing (Event Crew) £0.00 10:00-14:00 (4h)" at bounding box center [609, 72] width 108 height 20
type input "**********"
type input "*****"
type input "*"
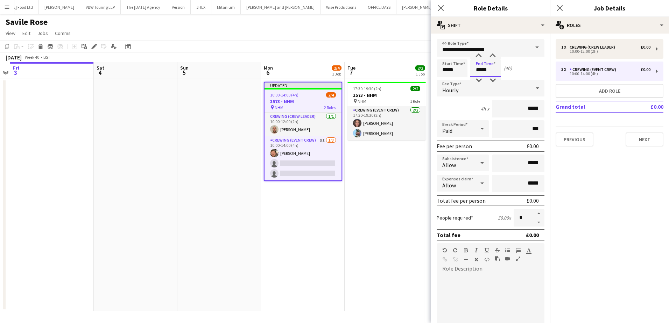
click at [480, 71] on input "*****" at bounding box center [485, 67] width 31 height 17
click at [479, 79] on div at bounding box center [478, 80] width 14 height 7
type input "*****"
click at [479, 79] on div at bounding box center [478, 80] width 14 height 7
click at [370, 191] on app-date-cell "17:30-19:30 (2h) 2/2 3573 - NHM pin NHM 1 Role Crewing (Event Crew) 2/2 17:30-1…" at bounding box center [386, 195] width 84 height 232
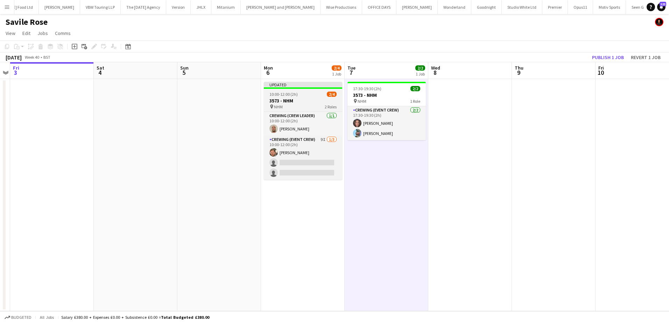
click at [283, 106] on div "pin NHM 2 Roles" at bounding box center [303, 107] width 78 height 6
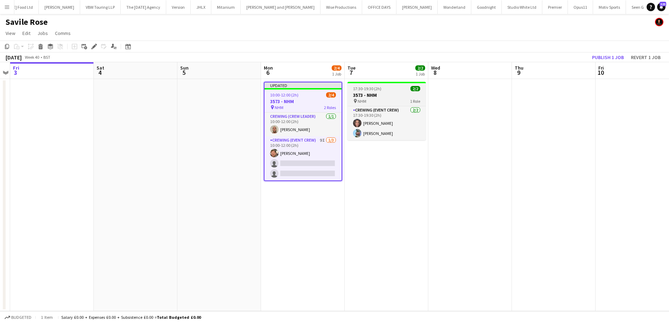
click at [369, 96] on h3 "3573 - NHM" at bounding box center [386, 95] width 78 height 6
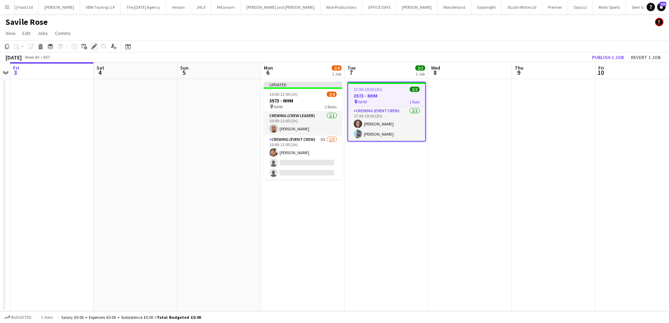
click at [93, 46] on icon at bounding box center [94, 47] width 4 height 4
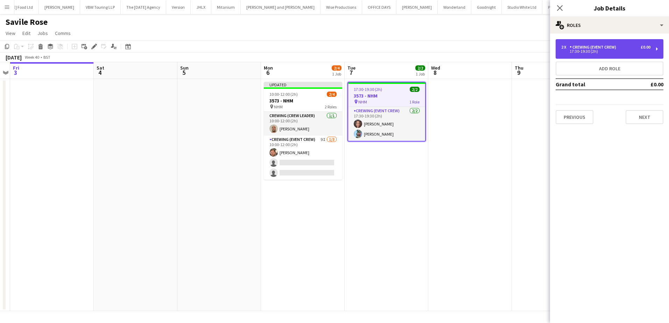
click at [619, 52] on div "17:30-19:30 (2h)" at bounding box center [605, 51] width 89 height 3
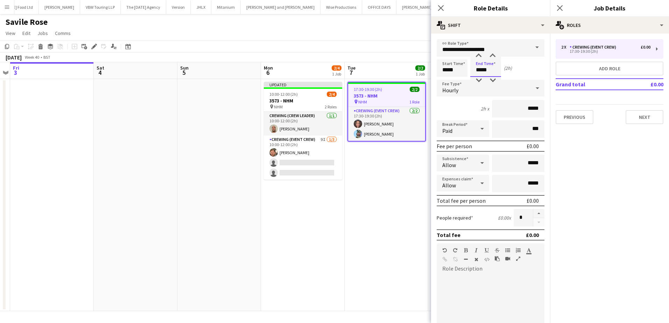
click at [480, 69] on input "*****" at bounding box center [485, 67] width 31 height 17
click at [479, 55] on div at bounding box center [478, 55] width 14 height 7
drag, startPoint x: 477, startPoint y: 56, endPoint x: 484, endPoint y: 56, distance: 7.0
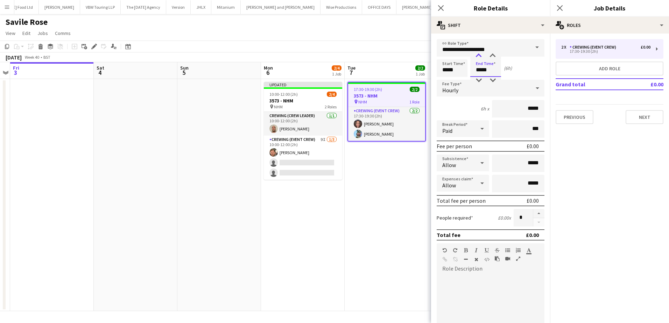
click at [477, 56] on div at bounding box center [478, 55] width 14 height 7
click at [489, 56] on div at bounding box center [492, 55] width 14 height 7
click at [492, 79] on div at bounding box center [492, 80] width 14 height 7
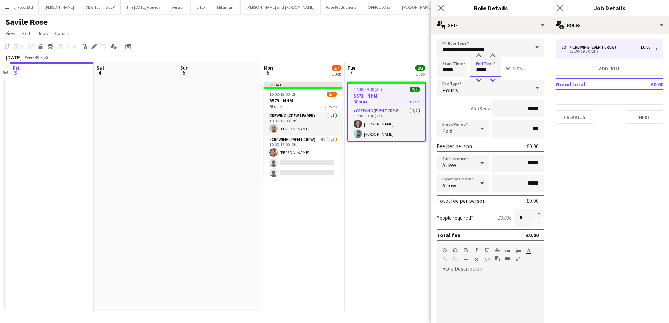
type input "*****"
click at [492, 79] on div at bounding box center [492, 80] width 14 height 7
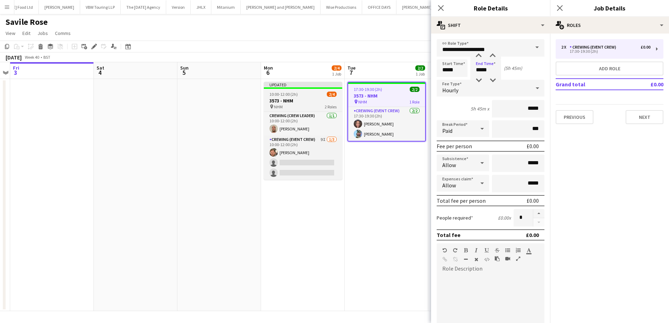
click at [276, 99] on h3 "3573 - NHM" at bounding box center [303, 101] width 78 height 6
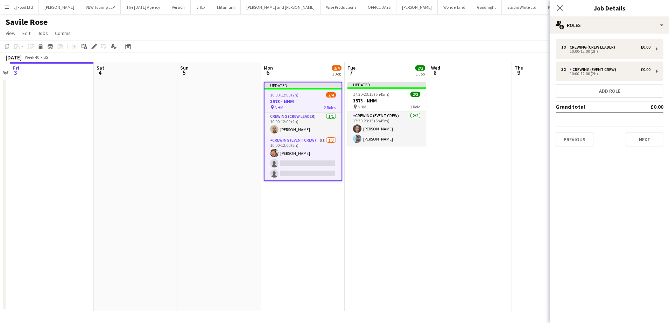
click at [289, 105] on div "pin NHM 2 Roles" at bounding box center [302, 108] width 77 height 6
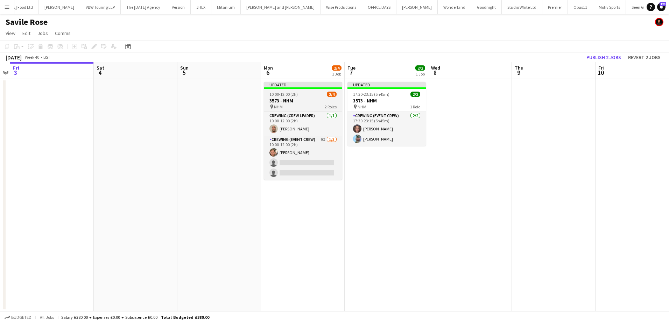
click at [288, 89] on app-job-card "Updated 10:00-12:00 (2h) 2/4 3573 - NHM pin NHM 2 Roles Crewing (Crew Leader) 1…" at bounding box center [303, 131] width 78 height 98
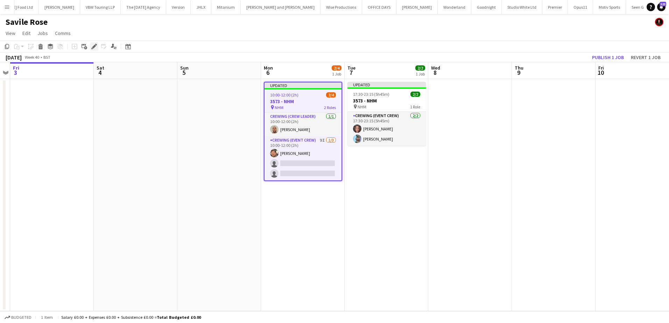
click at [94, 46] on icon at bounding box center [94, 47] width 4 height 4
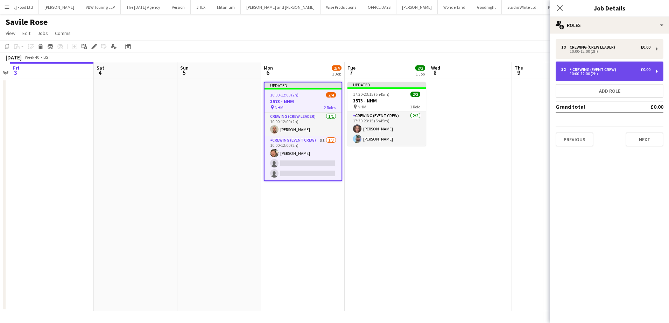
click at [594, 74] on div "10:00-12:00 (2h)" at bounding box center [605, 73] width 89 height 3
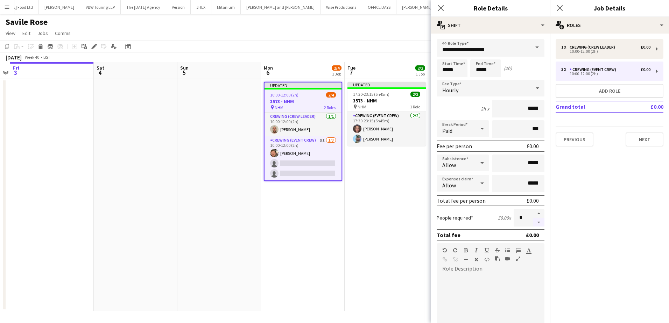
click at [534, 222] on button "button" at bounding box center [538, 222] width 11 height 9
type input "*"
click at [391, 213] on app-date-cell "Updated 17:30-23:15 (5h45m) 2/2 3573 - NHM pin NHM 1 Role Crewing (Event Crew) …" at bounding box center [386, 195] width 84 height 232
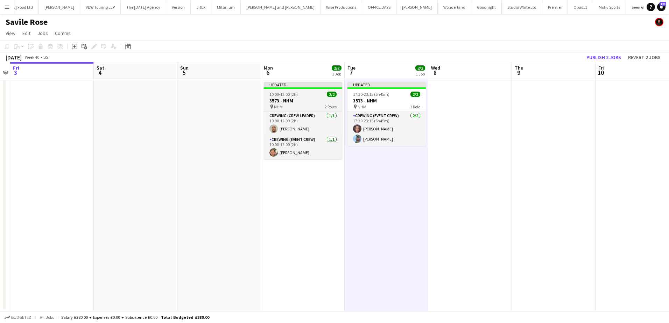
drag, startPoint x: 291, startPoint y: 92, endPoint x: 271, endPoint y: 90, distance: 19.7
click at [291, 92] on span "10:00-12:00 (2h)" at bounding box center [283, 94] width 28 height 5
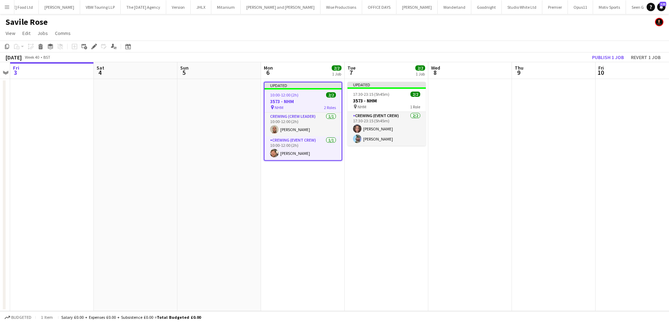
click at [94, 45] on icon at bounding box center [94, 47] width 4 height 4
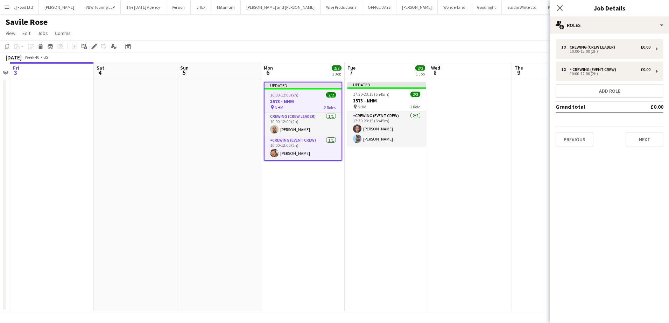
click at [640, 147] on div "1 x Crewing (Crew Leader) £0.00 10:00-12:00 (2h) 1 x Crewing (Event Crew) £0.00…" at bounding box center [609, 93] width 119 height 119
click at [642, 139] on button "Next" at bounding box center [644, 140] width 38 height 14
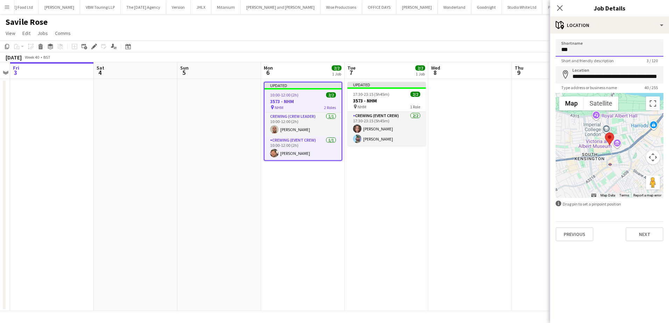
click at [581, 55] on input "***" at bounding box center [609, 47] width 108 height 17
click at [563, 50] on input "***" at bounding box center [609, 47] width 108 height 17
paste input "**********"
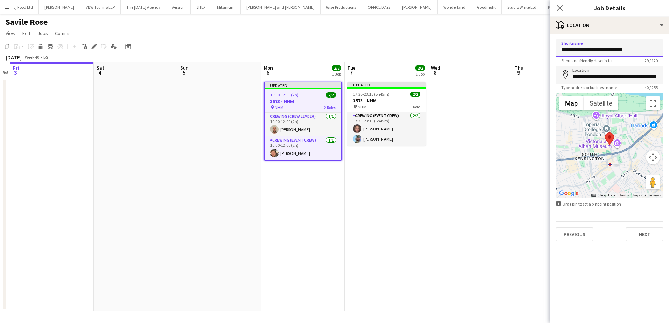
type input "**********"
click at [585, 73] on input "**********" at bounding box center [609, 74] width 108 height 17
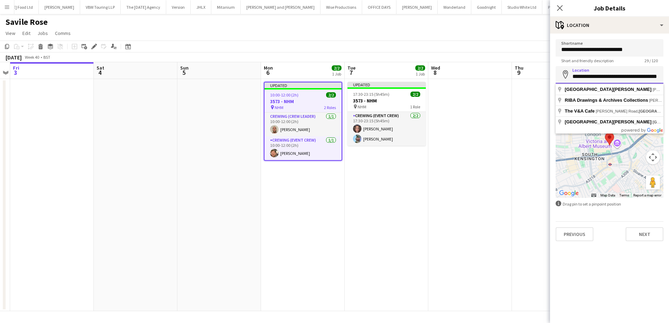
click at [585, 73] on input "**********" at bounding box center [609, 74] width 108 height 17
paste input
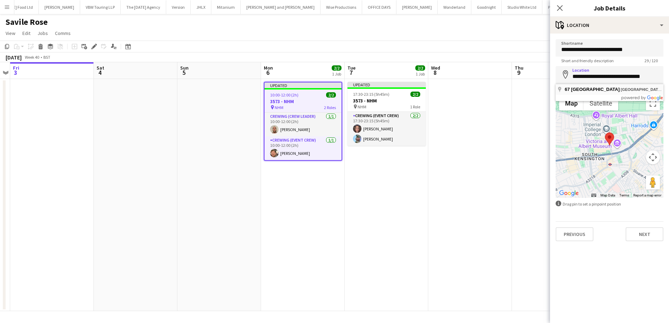
type input "**********"
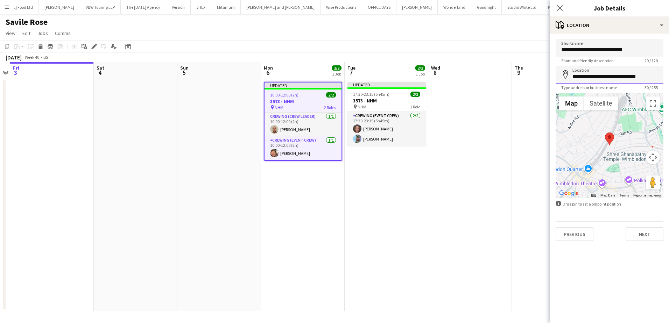
click at [596, 81] on input "**********" at bounding box center [609, 74] width 108 height 17
click at [637, 234] on button "Next" at bounding box center [644, 234] width 38 height 14
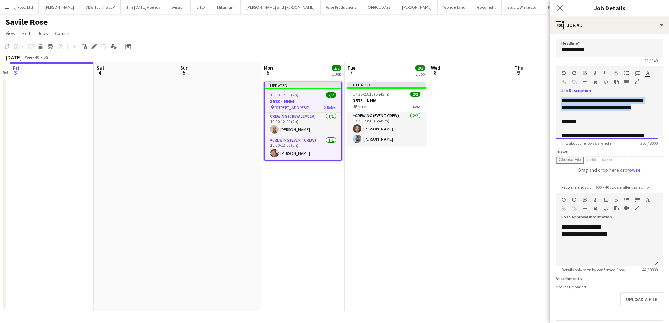
drag, startPoint x: 579, startPoint y: 112, endPoint x: 560, endPoint y: 100, distance: 22.5
click at [560, 100] on div "**********" at bounding box center [606, 118] width 102 height 42
paste div
click at [561, 116] on div "*******" at bounding box center [604, 114] width 86 height 7
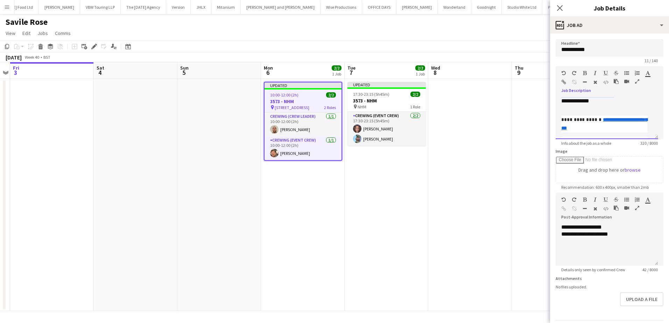
scroll to position [36, 0]
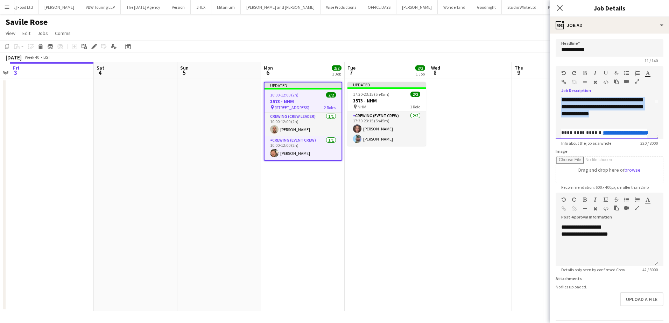
drag, startPoint x: 577, startPoint y: 128, endPoint x: 635, endPoint y: 114, distance: 59.2
click at [635, 114] on div "**********" at bounding box center [604, 104] width 86 height 28
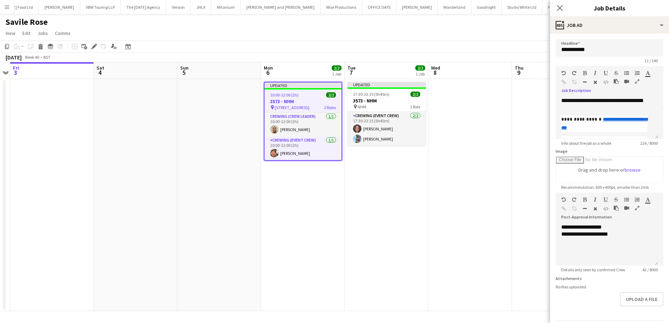
click at [442, 166] on app-date-cell at bounding box center [470, 195] width 84 height 232
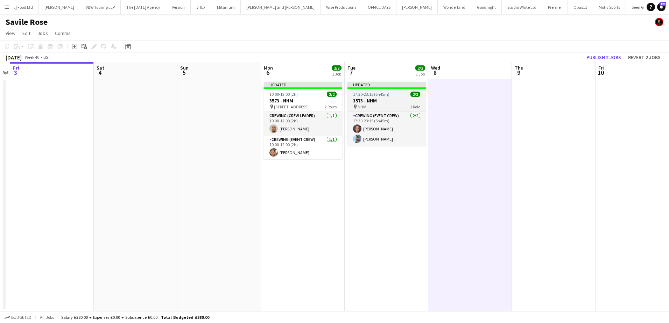
click at [371, 99] on h3 "3573 - NHM" at bounding box center [386, 101] width 78 height 6
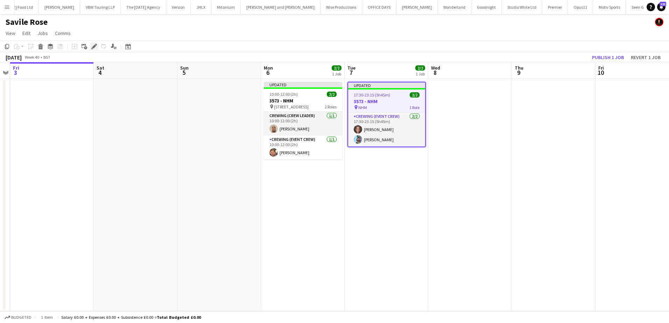
click at [92, 47] on icon at bounding box center [94, 47] width 4 height 4
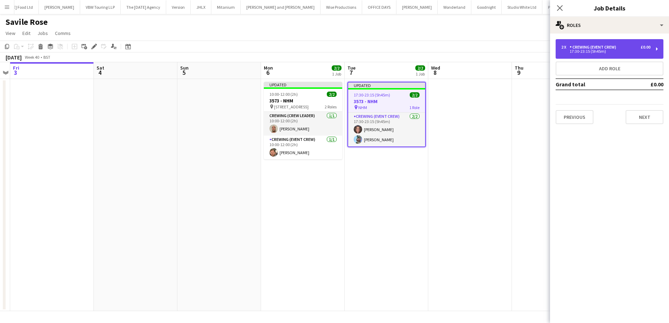
click at [592, 57] on div "2 x Crewing (Event Crew) £0.00 17:30-23:15 (5h45m)" at bounding box center [609, 49] width 108 height 20
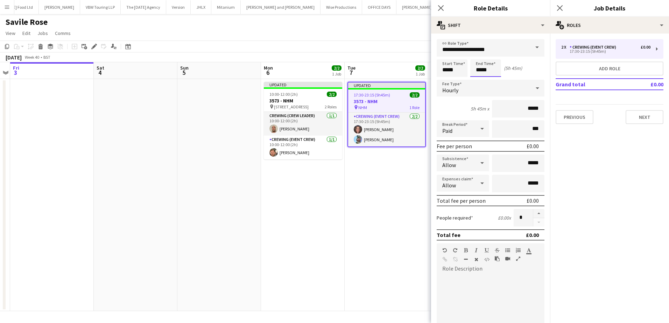
click at [485, 70] on input "*****" at bounding box center [485, 67] width 31 height 17
type input "*****"
click at [492, 56] on div at bounding box center [492, 55] width 14 height 7
click at [592, 72] on button "Add role" at bounding box center [609, 69] width 108 height 14
type input "**********"
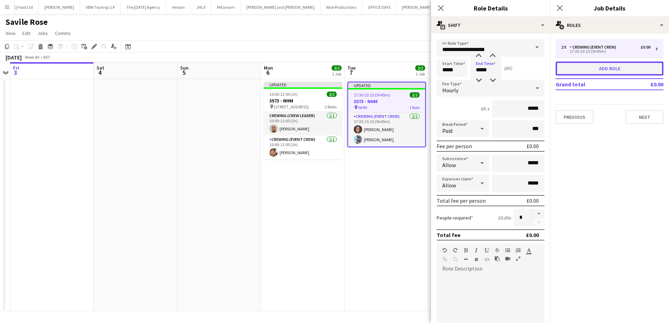
type input "*****"
type input "*"
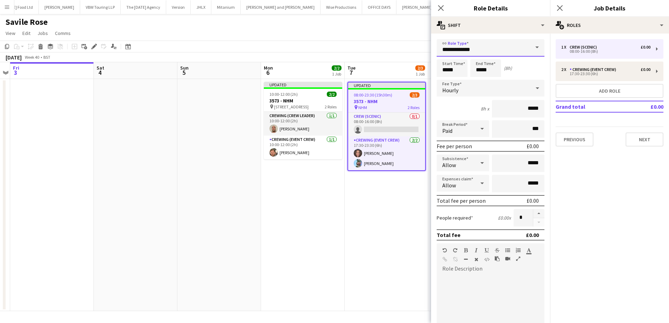
click at [477, 52] on input "**********" at bounding box center [490, 47] width 108 height 17
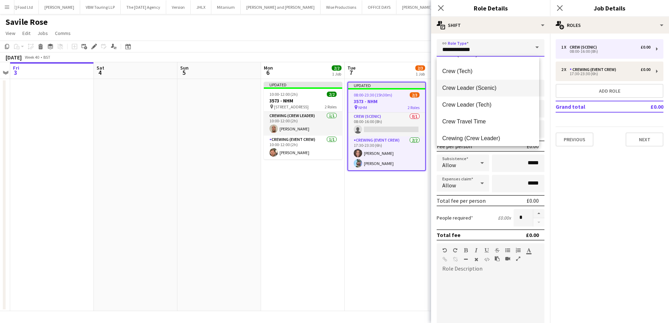
scroll to position [35, 0]
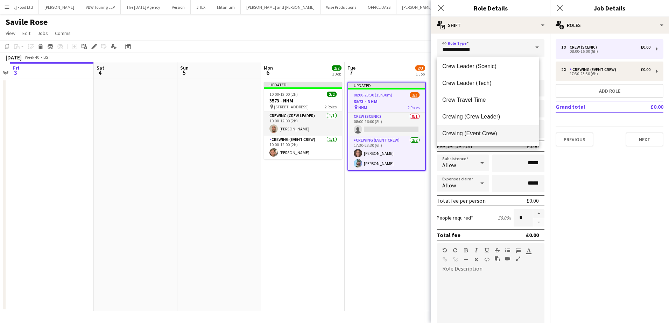
click at [473, 133] on span "Crewing (Event Crew)" at bounding box center [487, 133] width 91 height 7
type input "**********"
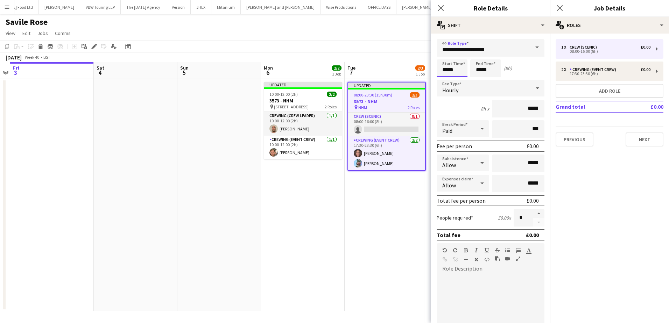
click at [443, 70] on input "*****" at bounding box center [451, 67] width 31 height 17
click at [446, 55] on div at bounding box center [445, 55] width 14 height 7
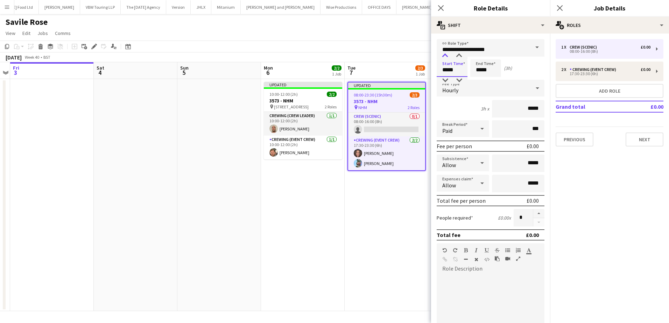
click at [446, 55] on div at bounding box center [445, 55] width 14 height 7
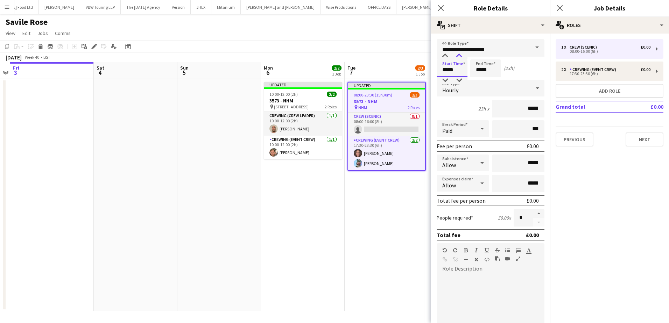
click at [459, 55] on div at bounding box center [459, 55] width 14 height 7
type input "*****"
click at [459, 55] on div at bounding box center [459, 55] width 14 height 7
click at [480, 71] on input "*****" at bounding box center [485, 67] width 31 height 17
click at [480, 55] on div at bounding box center [478, 55] width 14 height 7
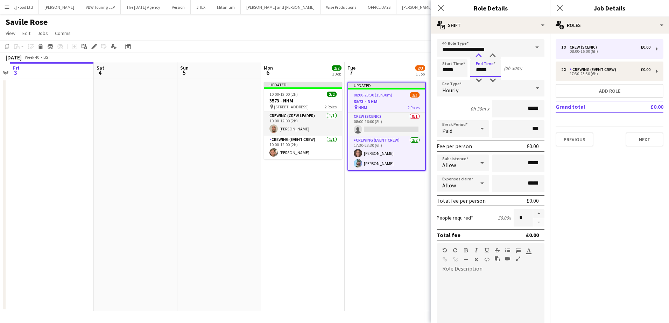
click at [480, 55] on div at bounding box center [478, 55] width 14 height 7
click at [489, 56] on div at bounding box center [492, 55] width 14 height 7
type input "*****"
click at [480, 56] on div at bounding box center [478, 55] width 14 height 7
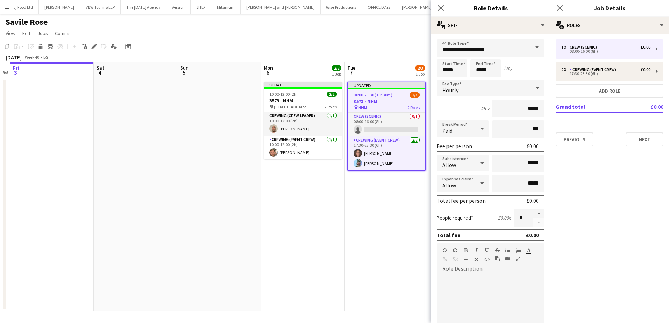
click at [398, 183] on app-date-cell "Updated 08:00-23:30 (15h30m) 2/3 3573 - NHM pin NHM 2 Roles Crew (Scenic) 0/1 0…" at bounding box center [386, 195] width 84 height 232
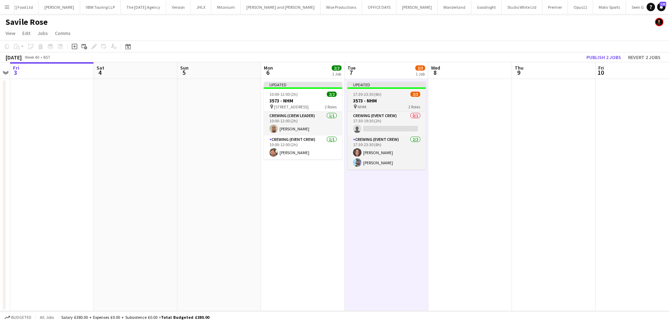
click at [384, 95] on div "17:30-23:30 (6h) 2/3" at bounding box center [386, 94] width 78 height 5
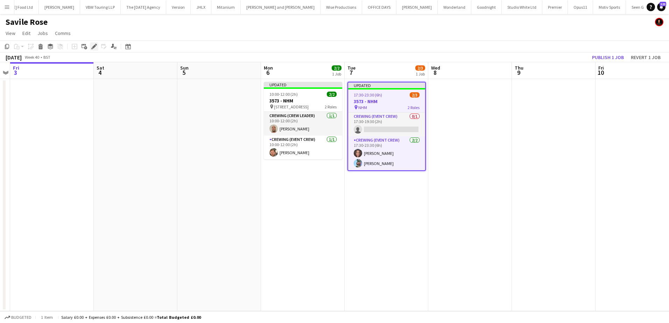
click at [91, 45] on div "Edit" at bounding box center [94, 46] width 8 height 8
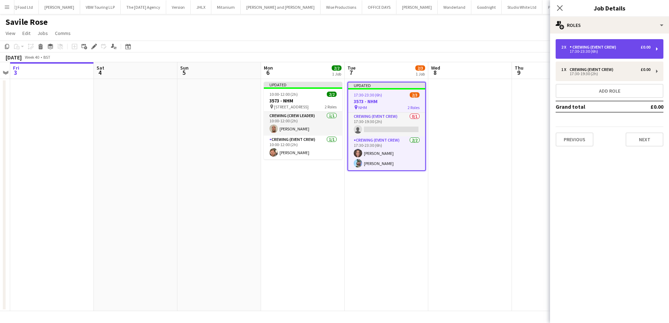
click at [595, 48] on div "Crewing (Event Crew)" at bounding box center [593, 47] width 49 height 5
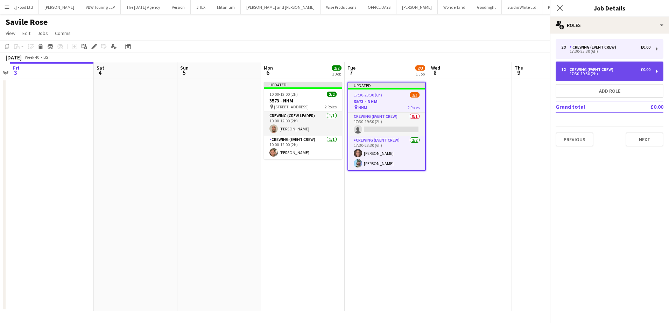
click at [594, 68] on div "Crewing (Event Crew)" at bounding box center [592, 69] width 47 height 5
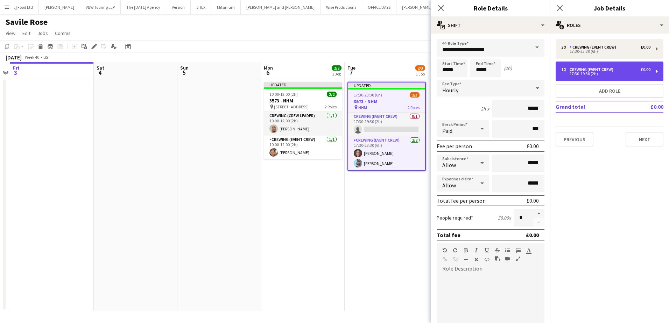
type input "*****"
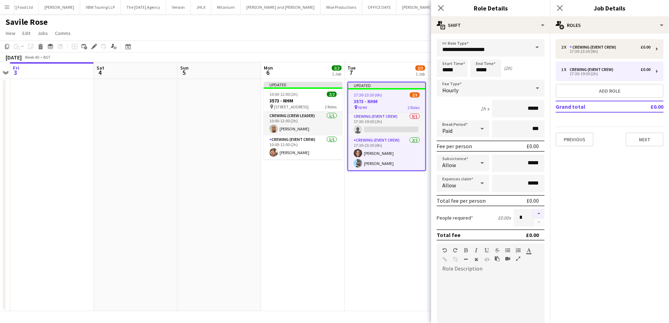
click at [534, 215] on button "button" at bounding box center [538, 213] width 11 height 9
type input "*"
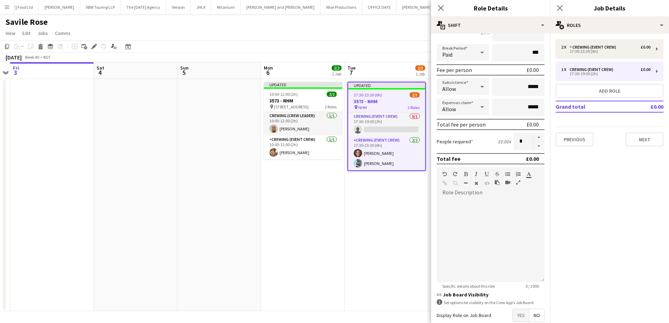
scroll to position [105, 0]
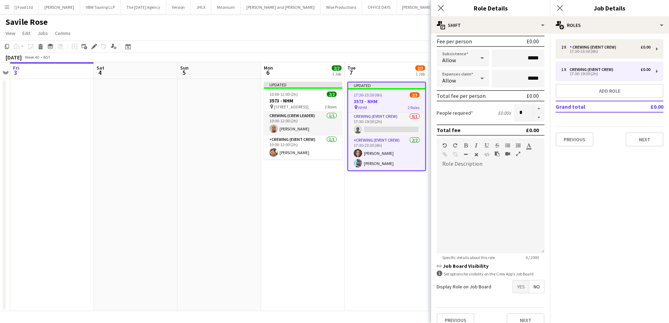
click at [518, 287] on span "Yes" at bounding box center [521, 286] width 16 height 13
click at [358, 227] on app-date-cell "Updated 17:30-23:30 (6h) 2/3 3573 - NHM pin NHM 2 Roles Crewing (Event Crew) 0/…" at bounding box center [386, 195] width 84 height 232
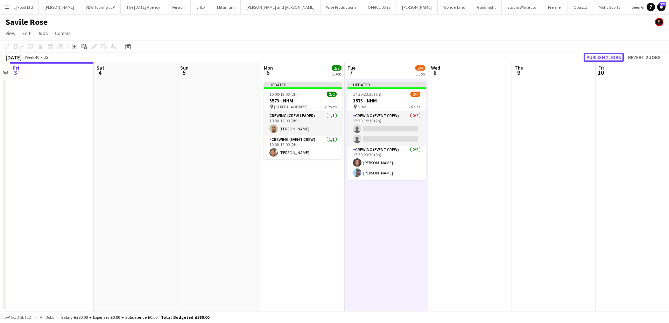
click at [605, 57] on button "Publish 2 jobs" at bounding box center [603, 57] width 40 height 9
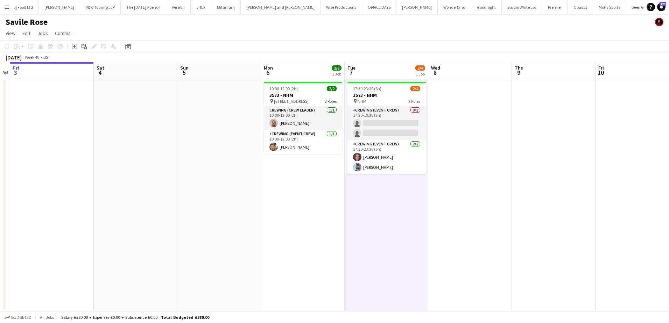
click at [194, 122] on app-date-cell at bounding box center [219, 195] width 84 height 232
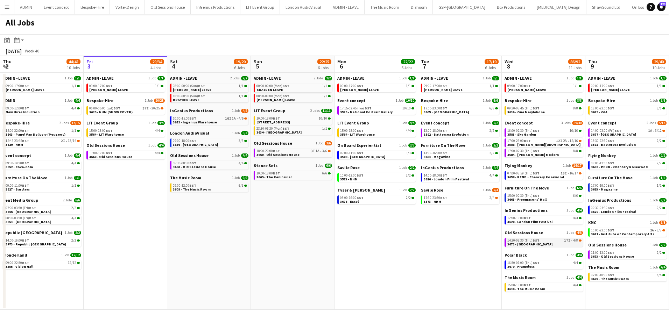
click at [517, 243] on span "3672 - [GEOGRAPHIC_DATA]" at bounding box center [529, 244] width 45 height 5
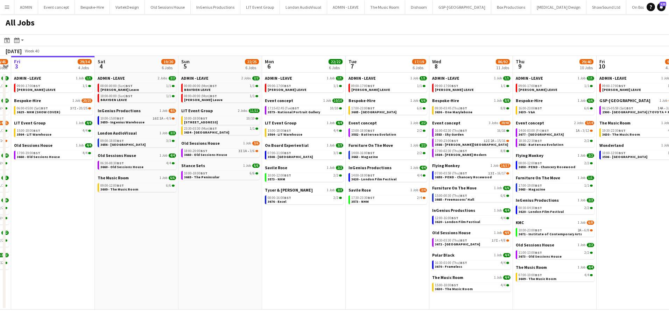
scroll to position [0, 253]
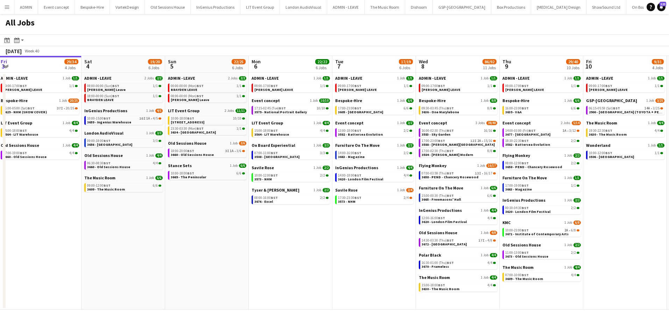
drag, startPoint x: 444, startPoint y: 230, endPoint x: 373, endPoint y: 216, distance: 72.3
click at [373, 216] on app-calendar-viewport "Tue 30 62/62 12 Jobs Wed 1 42/42 9 Jobs Thu 2 44/45 10 Jobs Fri 3 29/34 4 Jobs …" at bounding box center [334, 183] width 669 height 254
click at [459, 243] on span "3672 - [GEOGRAPHIC_DATA]" at bounding box center [443, 244] width 45 height 5
click at [273, 178] on link "10:00-12:00 BST 2/2 3573 - NHM" at bounding box center [291, 177] width 74 height 8
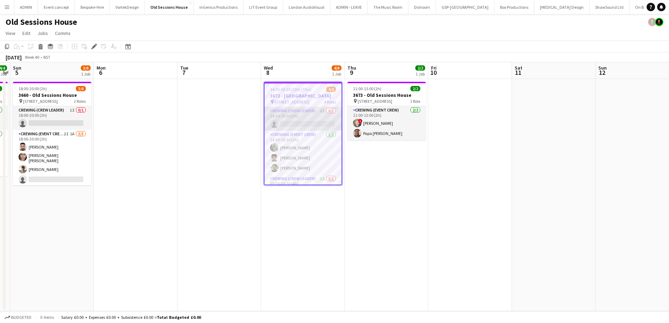
click at [302, 124] on app-card-role "Crewing (Crew Leader) 2I 0/1 14:30-16:30 (2h) single-neutral-actions" at bounding box center [302, 119] width 77 height 24
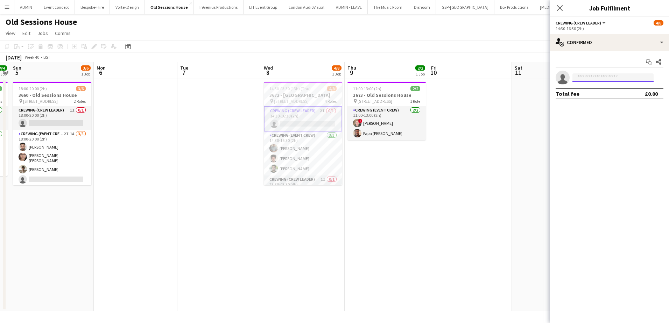
click at [586, 79] on input at bounding box center [612, 77] width 81 height 8
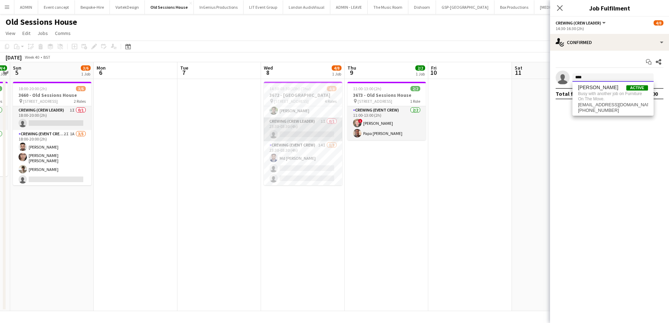
type input "****"
click at [305, 134] on app-card-role "Crewing (Crew Leader) 1I 0/1 23:30-03:30 (4h) single-neutral-actions" at bounding box center [303, 129] width 78 height 24
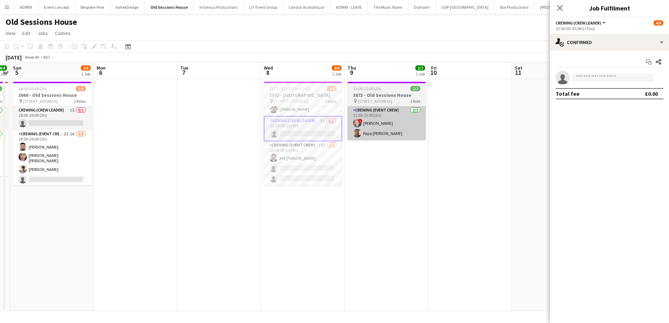
scroll to position [59, 0]
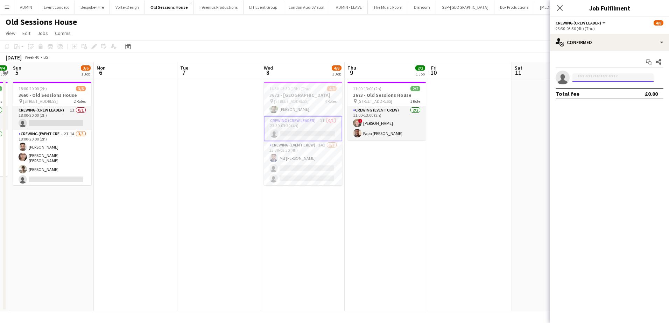
click at [598, 78] on input at bounding box center [612, 77] width 81 height 8
type input "****"
click at [598, 91] on span "[EMAIL_ADDRESS][DOMAIN_NAME]" at bounding box center [613, 94] width 70 height 6
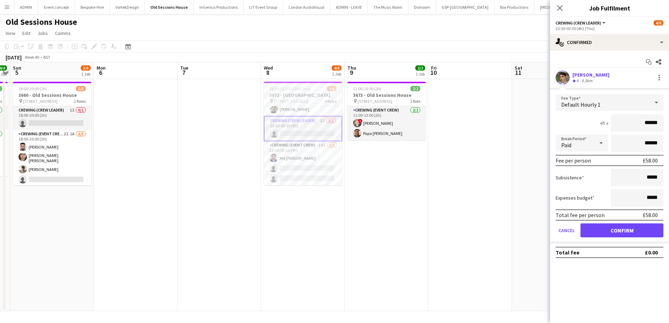
click at [492, 142] on app-date-cell at bounding box center [470, 195] width 84 height 232
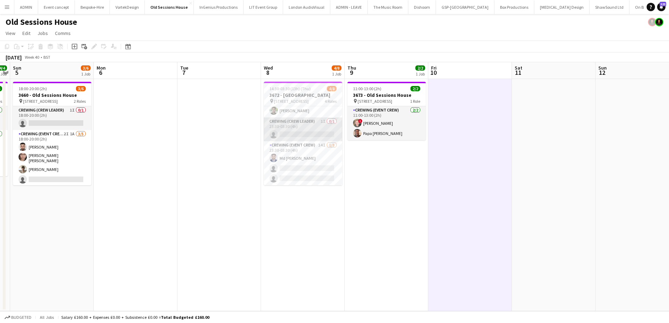
click at [311, 131] on app-card-role "Crewing (Crew Leader) 1I 0/1 23:30-03:30 (4h) single-neutral-actions" at bounding box center [303, 129] width 78 height 24
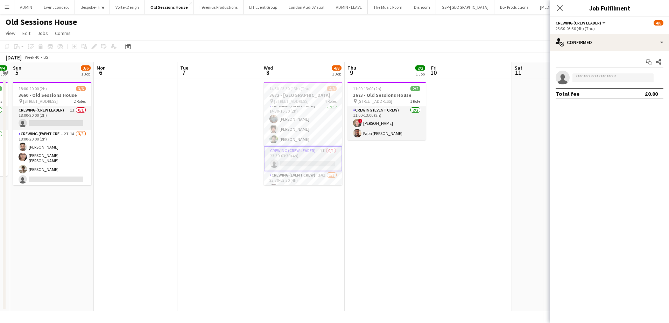
scroll to position [25, 0]
click at [444, 114] on app-date-cell at bounding box center [470, 195] width 84 height 232
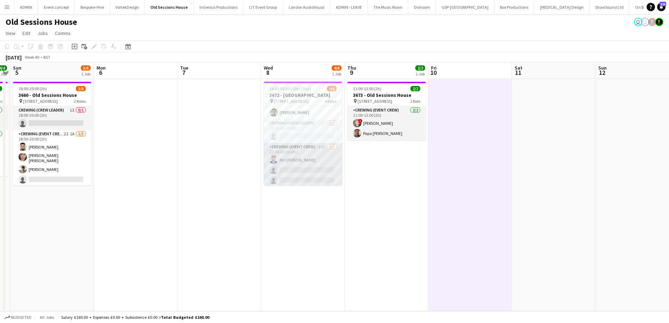
scroll to position [59, 0]
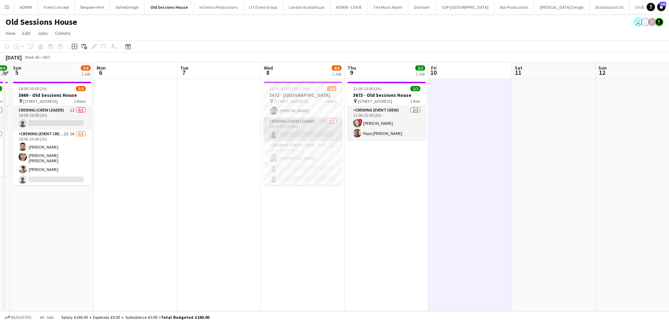
click at [302, 134] on app-card-role "Crewing (Crew Leader) 1I 0/1 23:30-03:30 (4h) single-neutral-actions" at bounding box center [303, 129] width 78 height 24
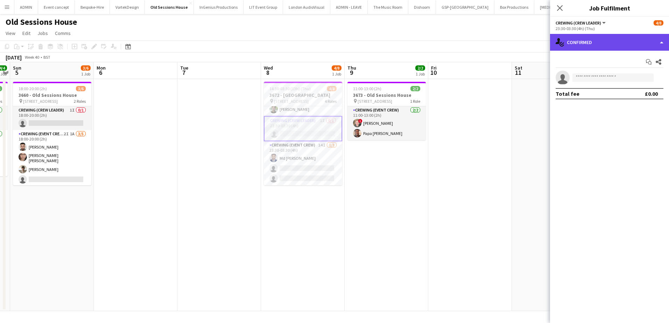
click at [615, 42] on div "single-neutral-actions-check-2 Confirmed" at bounding box center [609, 42] width 119 height 17
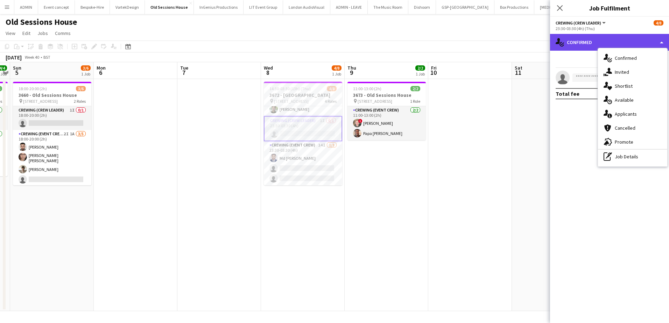
click at [624, 41] on div "single-neutral-actions-check-2 Confirmed" at bounding box center [609, 42] width 119 height 17
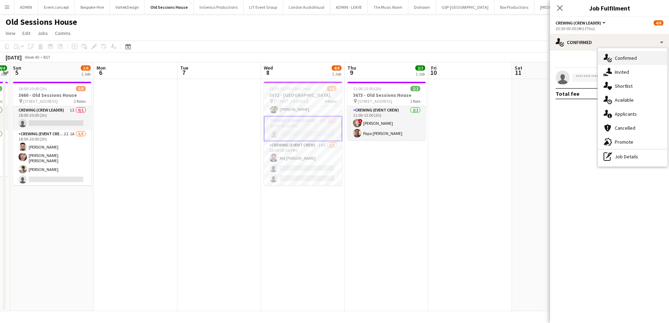
click at [630, 59] on span "Confirmed" at bounding box center [625, 58] width 22 height 6
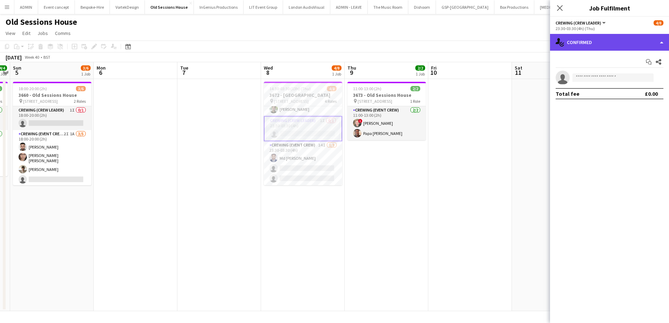
click at [605, 44] on div "single-neutral-actions-check-2 Confirmed" at bounding box center [609, 42] width 119 height 17
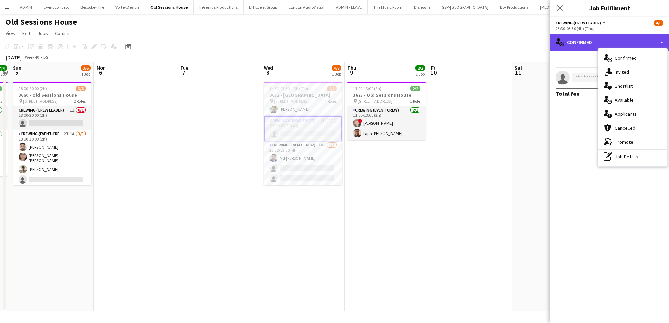
click at [613, 44] on div "single-neutral-actions-check-2 Confirmed" at bounding box center [609, 42] width 119 height 17
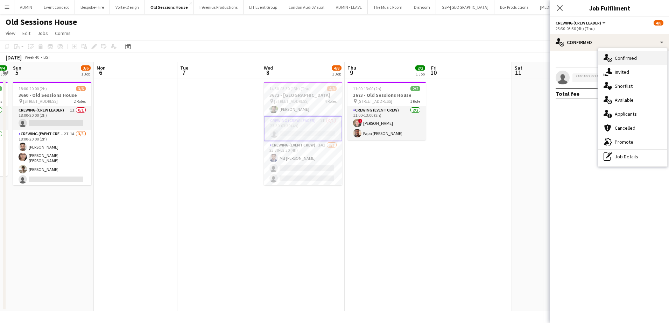
click at [623, 56] on span "Confirmed" at bounding box center [625, 58] width 22 height 6
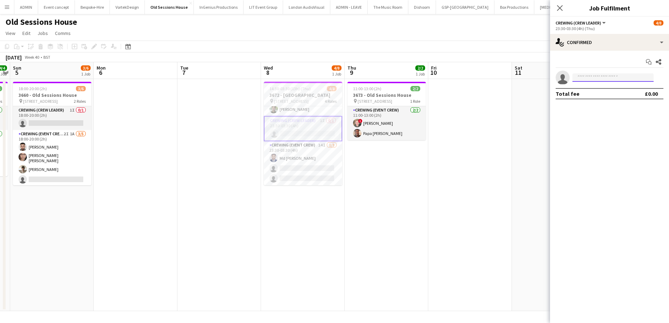
click at [586, 81] on input at bounding box center [612, 77] width 81 height 8
type input "****"
click at [590, 88] on span "Alistair Redding" at bounding box center [598, 88] width 40 height 6
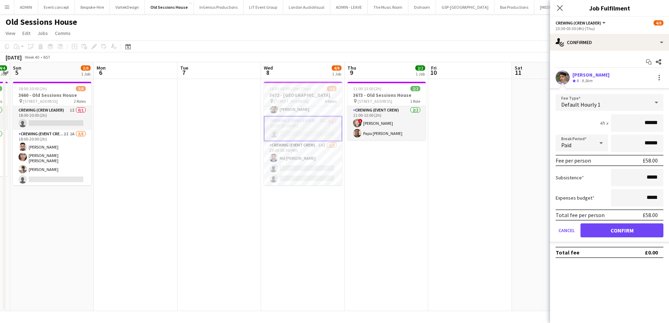
drag, startPoint x: 647, startPoint y: 122, endPoint x: 693, endPoint y: 122, distance: 45.8
click at [668, 122] on html "Menu Boards Boards Boards All jobs Status Workforce Workforce My Workforce Recr…" at bounding box center [334, 161] width 669 height 323
type input "***"
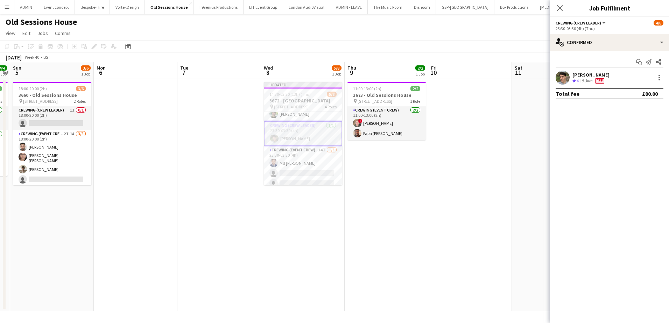
click at [435, 108] on app-date-cell at bounding box center [470, 195] width 84 height 232
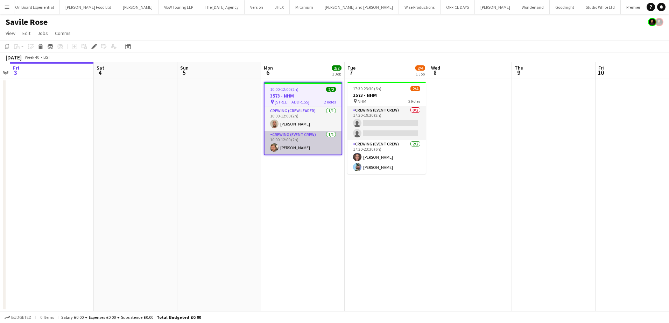
scroll to position [0, 695]
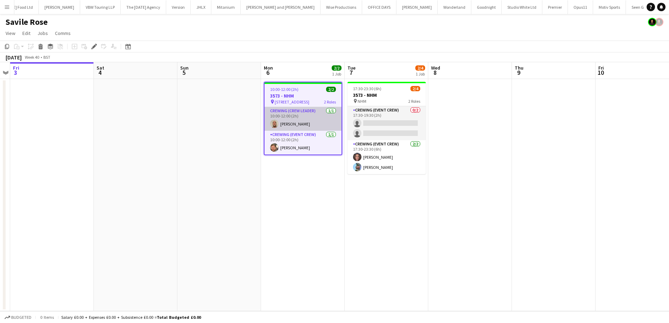
click at [305, 124] on app-card-role "Crewing (Crew Leader) [DATE] 10:00-12:00 (2h) [PERSON_NAME]" at bounding box center [302, 119] width 77 height 24
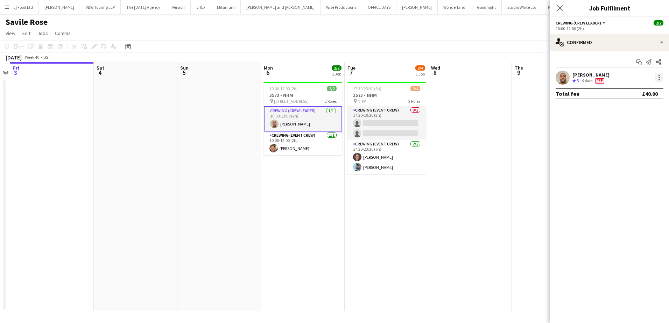
click at [659, 76] on div at bounding box center [658, 75] width 1 height 1
click at [623, 159] on span "Remove" at bounding box center [624, 158] width 21 height 6
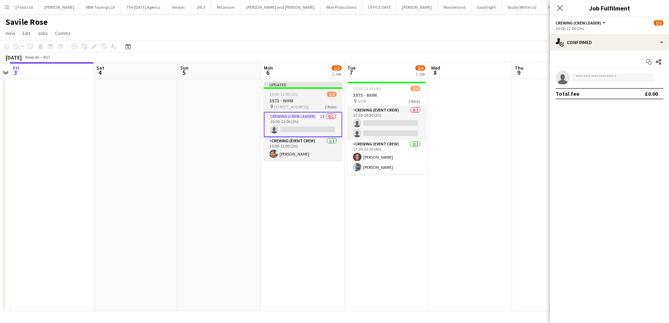
click at [282, 93] on span "10:00-12:00 (2h)" at bounding box center [283, 94] width 28 height 5
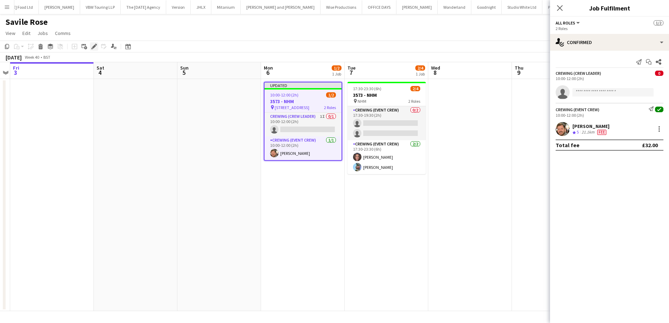
click at [95, 47] on icon "Edit" at bounding box center [94, 47] width 6 height 6
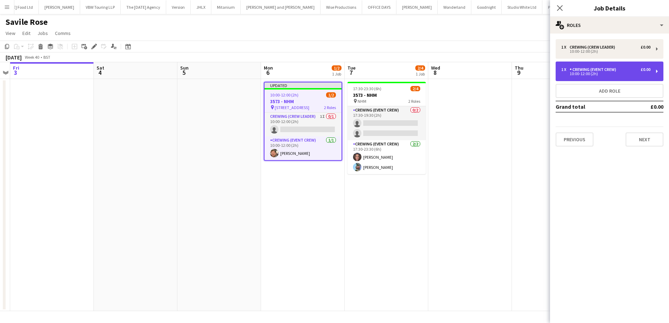
click at [595, 68] on div "Crewing (Event Crew)" at bounding box center [593, 69] width 49 height 5
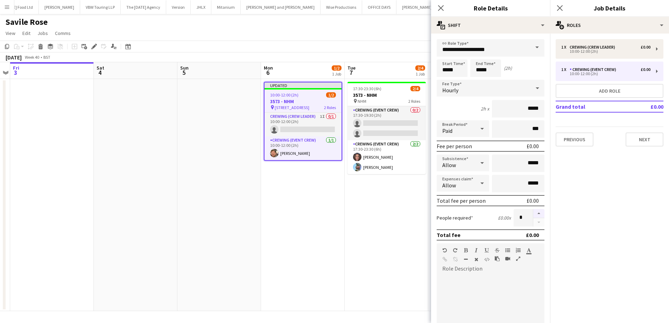
click at [534, 213] on button "button" at bounding box center [538, 213] width 11 height 9
type input "*"
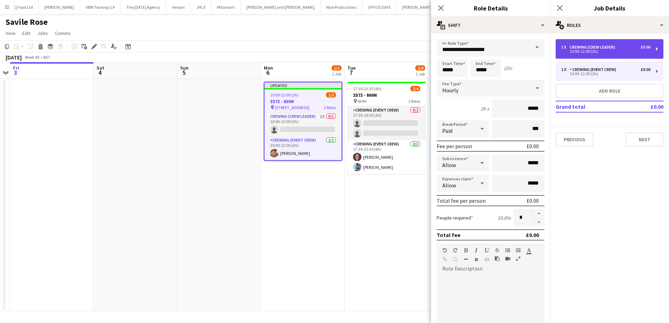
click at [602, 49] on div "Crewing (Crew Leader)" at bounding box center [593, 47] width 48 height 5
type input "**********"
type input "*"
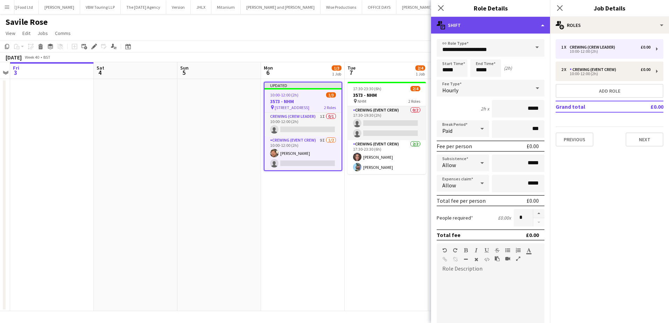
click at [499, 23] on div "multiple-actions-text Shift" at bounding box center [490, 25] width 119 height 17
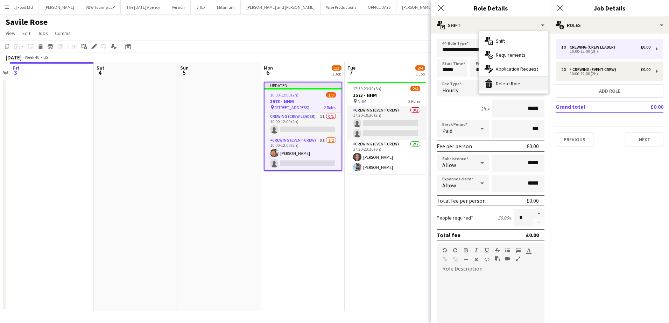
click at [519, 80] on div "bin-2 Delete Role" at bounding box center [513, 84] width 69 height 14
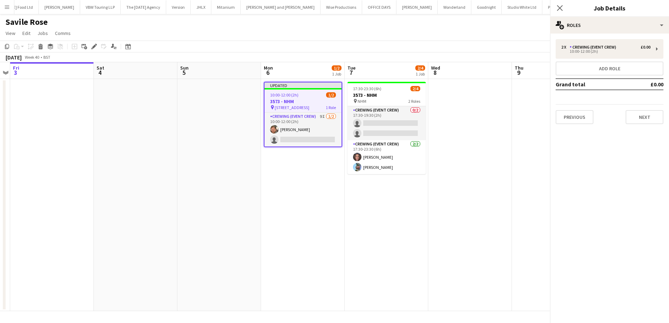
click at [398, 197] on app-date-cell "17:30-23:30 (6h) 2/4 3573 - NHM pin NHM 2 Roles Crewing (Event Crew) 0/2 17:30-…" at bounding box center [386, 195] width 84 height 232
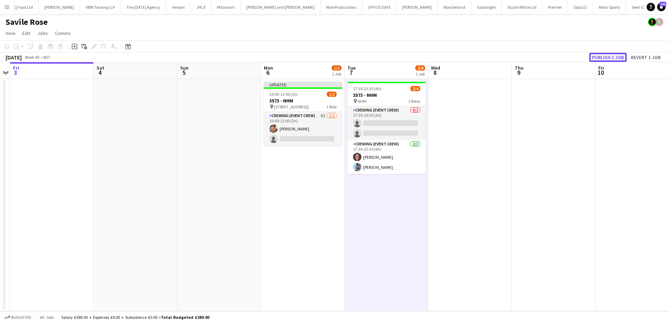
click at [607, 59] on button "Publish 1 job" at bounding box center [607, 57] width 37 height 9
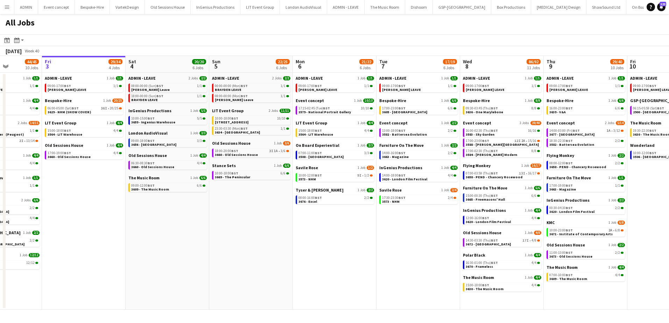
drag, startPoint x: 381, startPoint y: 242, endPoint x: 337, endPoint y: 238, distance: 43.9
click at [337, 238] on app-calendar-viewport "Tue 30 62/62 12 Jobs Wed 1 42/42 9 Jobs Thu 2 44/45 10 Jobs Fri 3 29/34 4 Jobs …" at bounding box center [334, 183] width 669 height 254
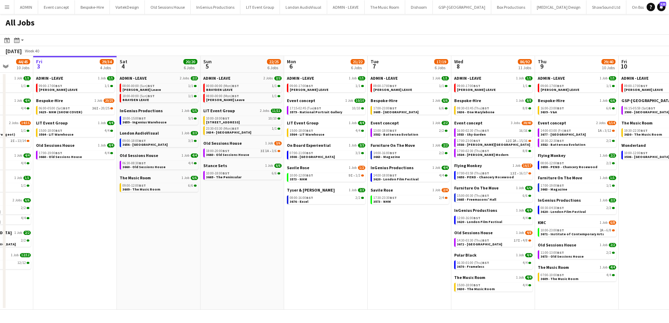
scroll to position [0, 239]
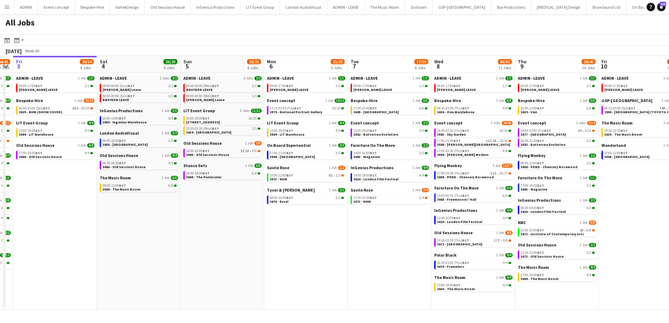
drag, startPoint x: 316, startPoint y: 231, endPoint x: 270, endPoint y: 207, distance: 52.5
click at [287, 219] on app-calendar-viewport "Tue 30 62/62 12 Jobs Wed 1 42/42 9 Jobs Thu 2 44/45 10 Jobs Fri 3 29/34 4 Jobs …" at bounding box center [334, 183] width 669 height 254
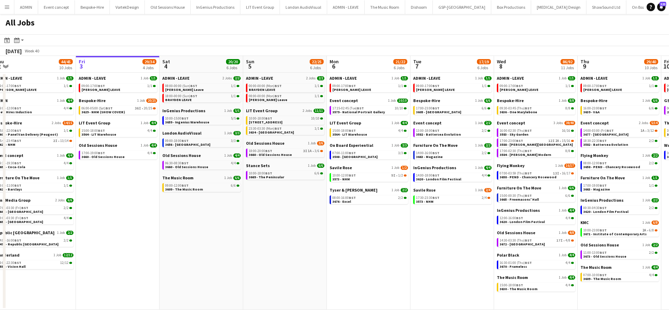
scroll to position [0, 173]
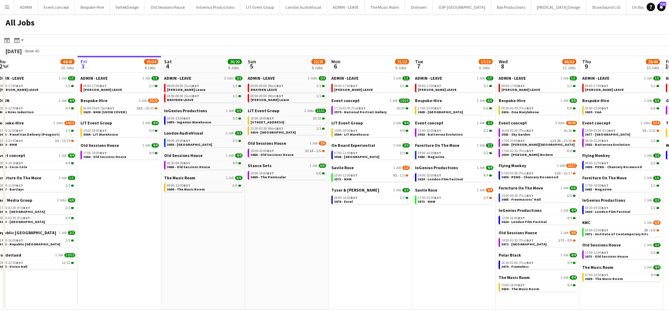
drag, startPoint x: 229, startPoint y: 219, endPoint x: 287, endPoint y: 218, distance: 57.7
click at [286, 220] on app-calendar-viewport "Tue 30 62/62 12 Jobs Wed 1 42/42 9 Jobs Thu 2 44/45 10 Jobs Fri 3 29/34 4 Jobs …" at bounding box center [334, 183] width 669 height 254
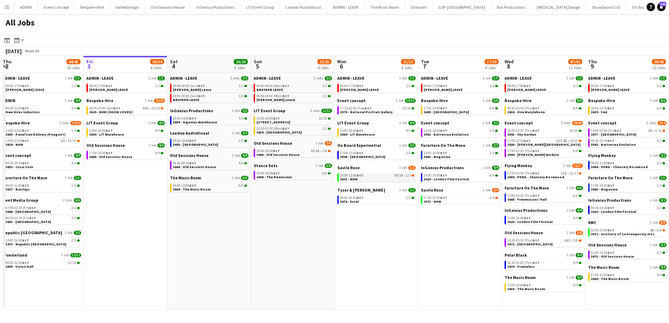
click at [371, 176] on div "10:00-12:00 BST 9I 1A • 1/2" at bounding box center [377, 175] width 74 height 3
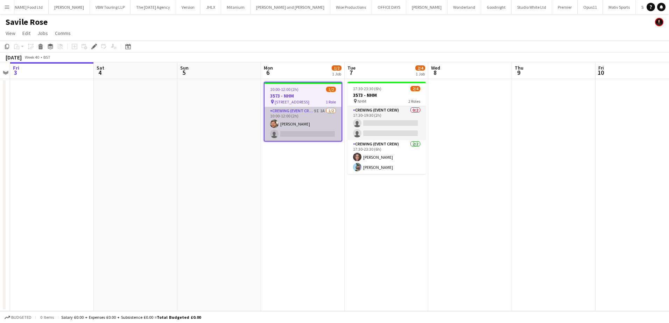
scroll to position [0, 695]
click at [295, 133] on app-card-role "Crewing (Event Crew) 9I 1A [DATE] 10:00-12:00 (2h) [PERSON_NAME] single-neutral…" at bounding box center [302, 124] width 77 height 34
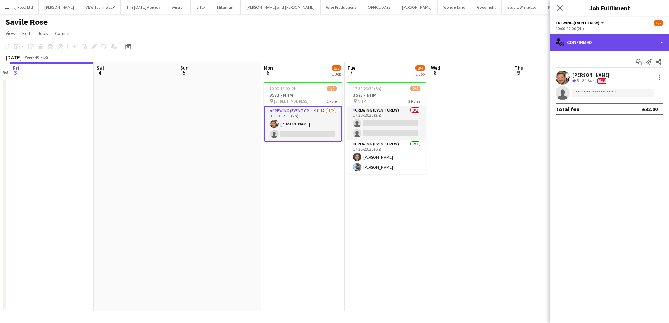
click at [611, 46] on div "single-neutral-actions-check-2 Confirmed" at bounding box center [609, 42] width 119 height 17
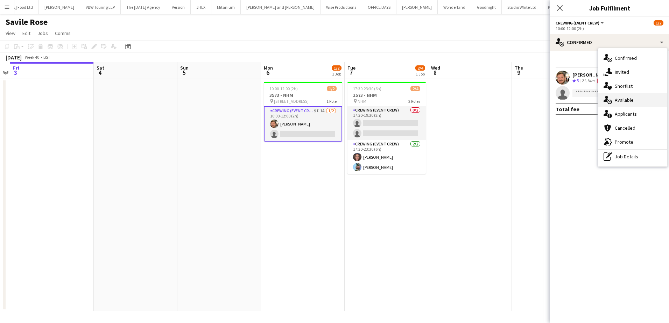
click at [620, 102] on span "Available" at bounding box center [623, 100] width 19 height 6
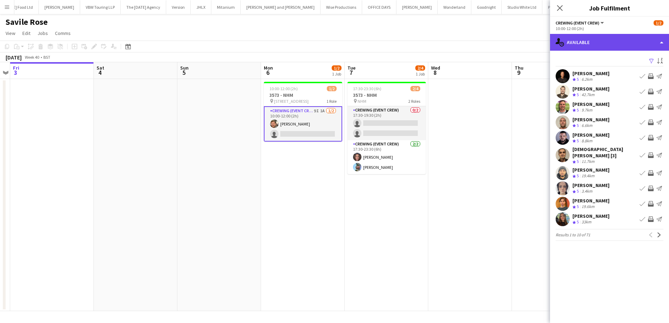
click at [609, 42] on div "single-neutral-actions-upload Available" at bounding box center [609, 42] width 119 height 17
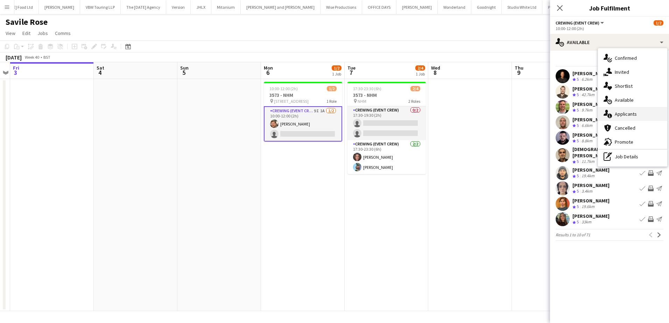
click at [624, 114] on span "Applicants" at bounding box center [625, 114] width 22 height 6
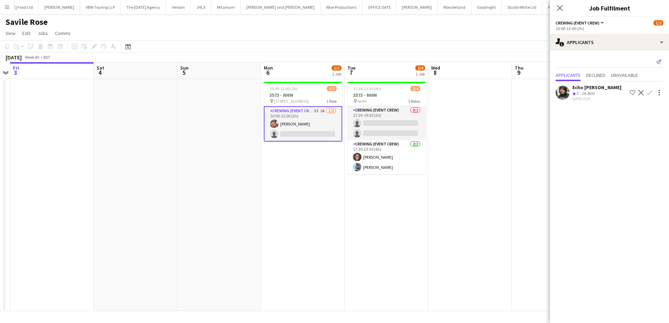
scroll to position [0, 241]
click at [431, 119] on app-date-cell at bounding box center [470, 195] width 84 height 232
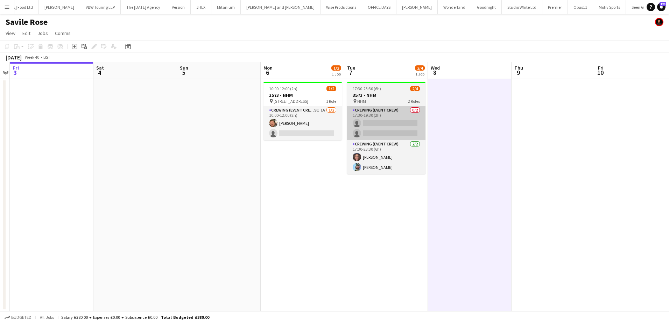
click at [399, 124] on app-card-role "Crewing (Event Crew) 0/2 17:30-19:30 (2h) single-neutral-actions single-neutral…" at bounding box center [386, 123] width 78 height 34
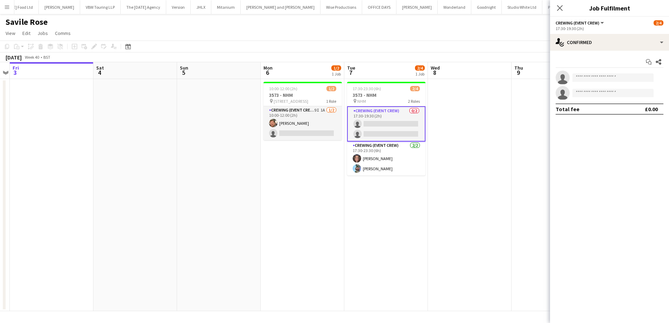
click at [286, 186] on app-date-cell "10:00-12:00 (2h) 1/2 3573 - NHM pin [STREET_ADDRESS] 1 Role Crewing (Event Crew…" at bounding box center [302, 195] width 84 height 232
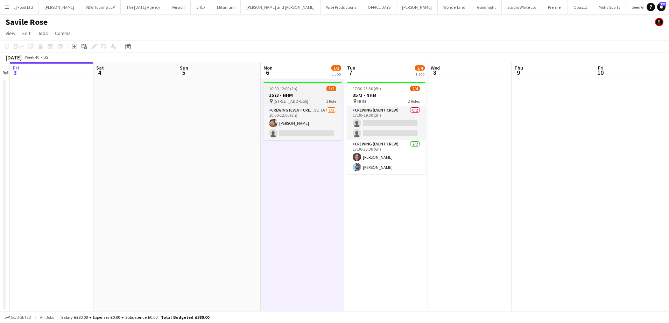
drag, startPoint x: 284, startPoint y: 86, endPoint x: 265, endPoint y: 85, distance: 19.3
click at [284, 86] on span "10:00-12:00 (2h)" at bounding box center [283, 88] width 28 height 5
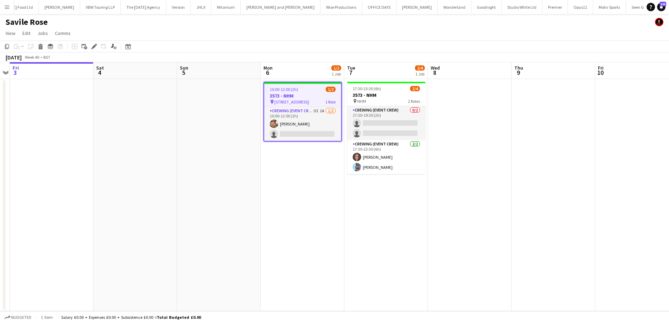
click at [96, 48] on icon "Edit" at bounding box center [94, 47] width 6 height 6
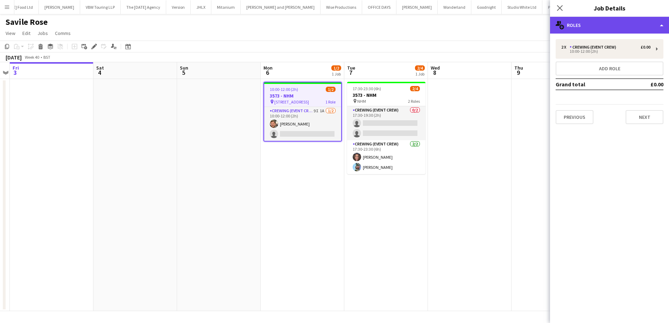
click at [611, 24] on div "multiple-users-add Roles" at bounding box center [609, 25] width 119 height 17
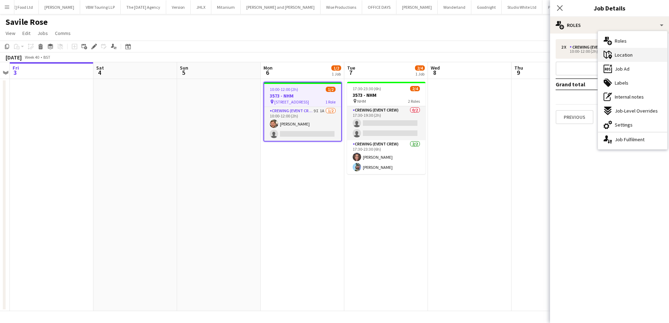
click at [620, 50] on div "maps-pin-1 Location" at bounding box center [632, 55] width 69 height 14
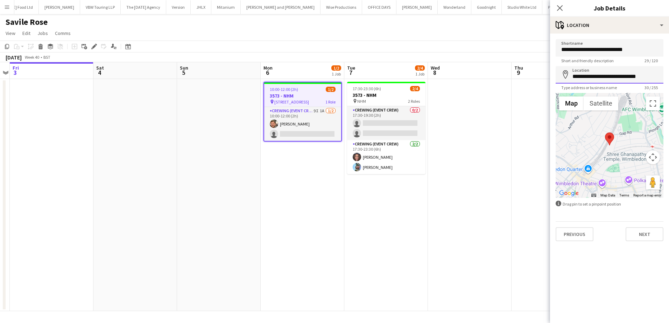
click at [592, 75] on input "**********" at bounding box center [609, 74] width 108 height 17
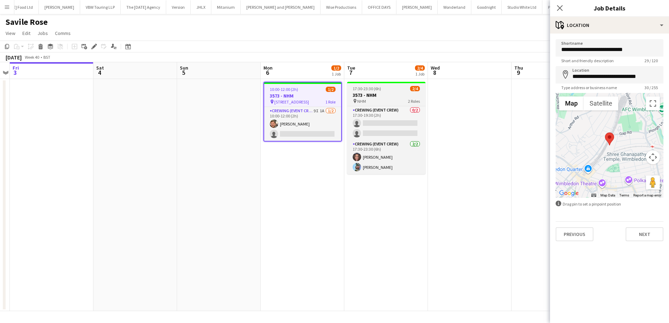
drag, startPoint x: 384, startPoint y: 88, endPoint x: 396, endPoint y: 88, distance: 11.9
click at [384, 88] on div "17:30-23:30 (6h) 2/4" at bounding box center [386, 88] width 78 height 5
type input "***"
type input "**********"
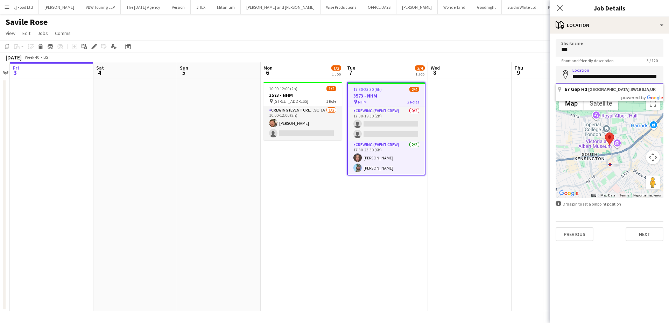
click at [611, 73] on input "**********" at bounding box center [609, 74] width 108 height 17
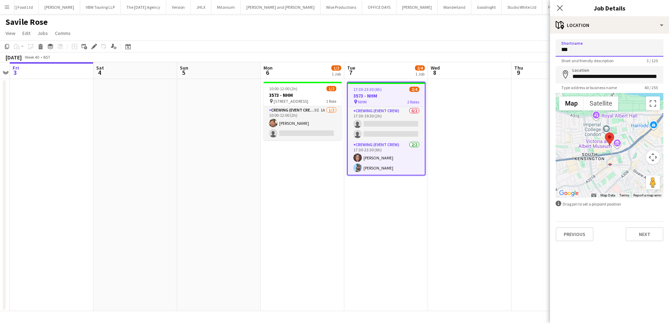
click at [567, 47] on input "***" at bounding box center [609, 47] width 108 height 17
click at [198, 145] on app-date-cell at bounding box center [219, 195] width 84 height 232
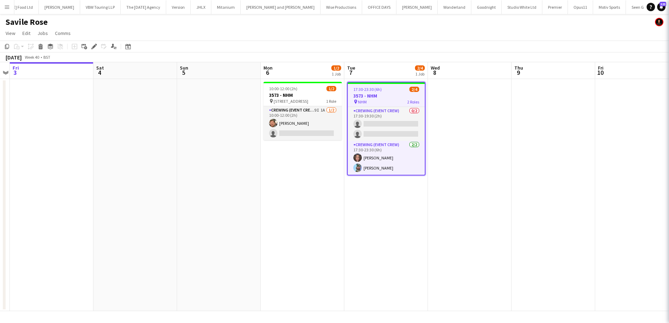
scroll to position [0, 241]
